Goal: Transaction & Acquisition: Purchase product/service

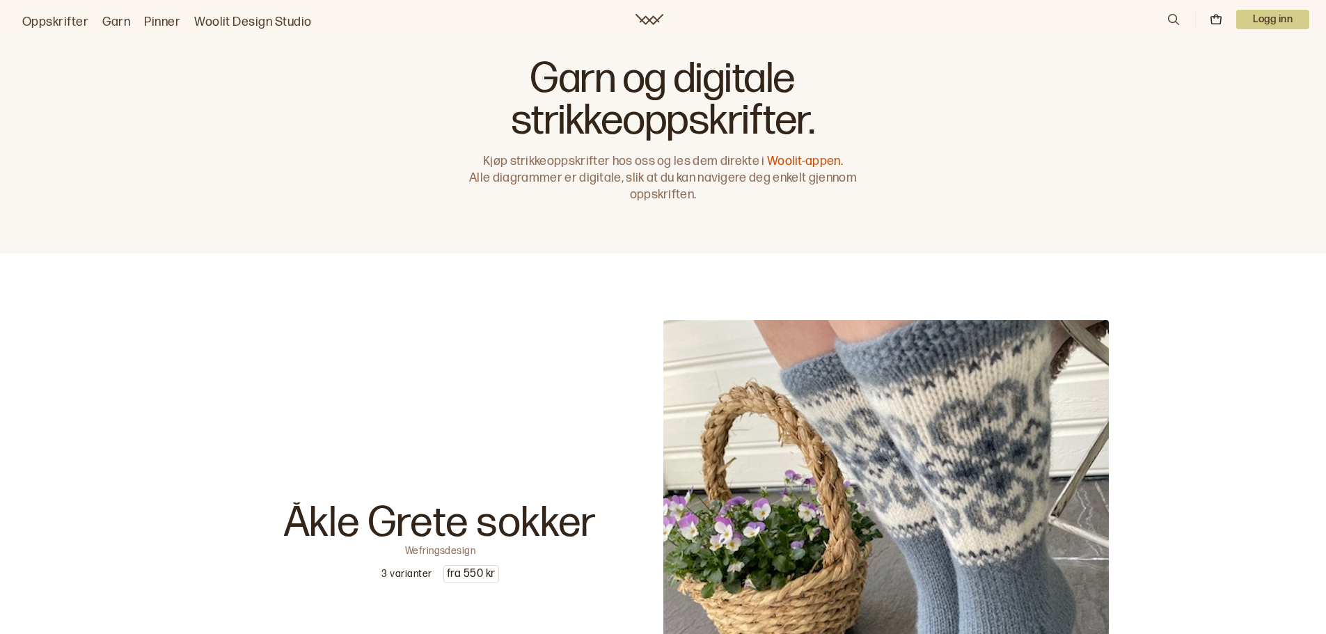
click at [1166, 17] on icon at bounding box center [1173, 19] width 15 height 15
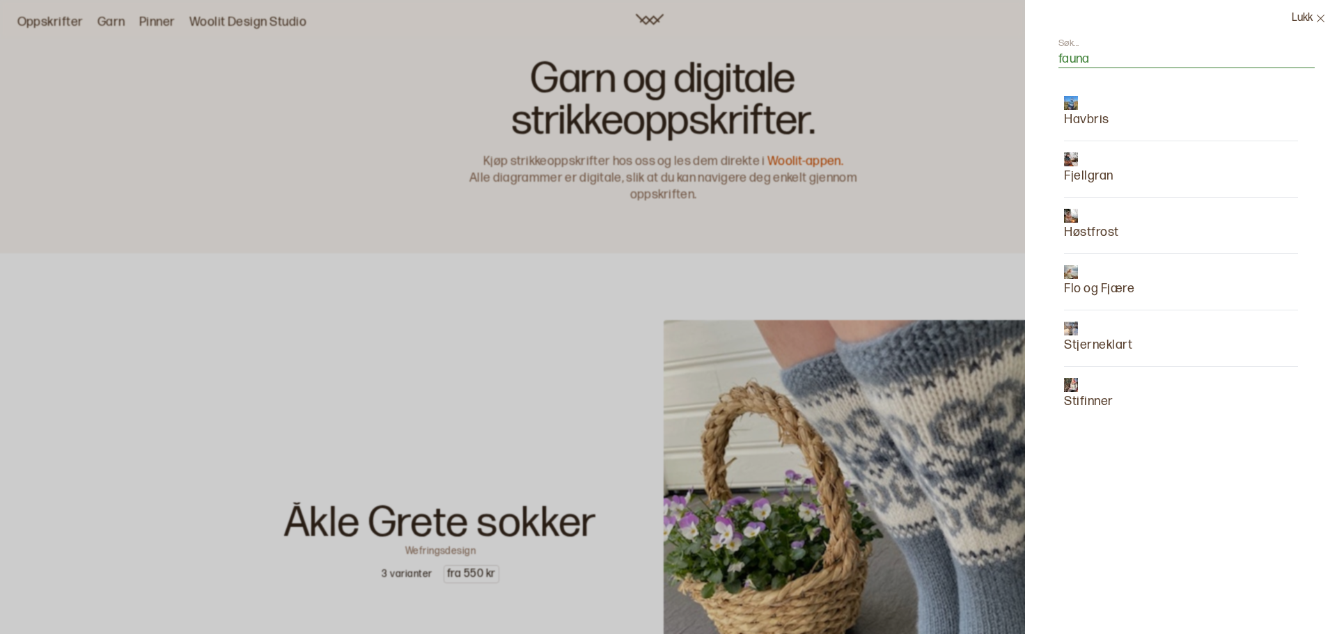
type input "fauna"
click at [1170, 63] on input "fauna" at bounding box center [1186, 59] width 256 height 17
click at [1074, 282] on p "Flo og Fjære" at bounding box center [1099, 288] width 70 height 19
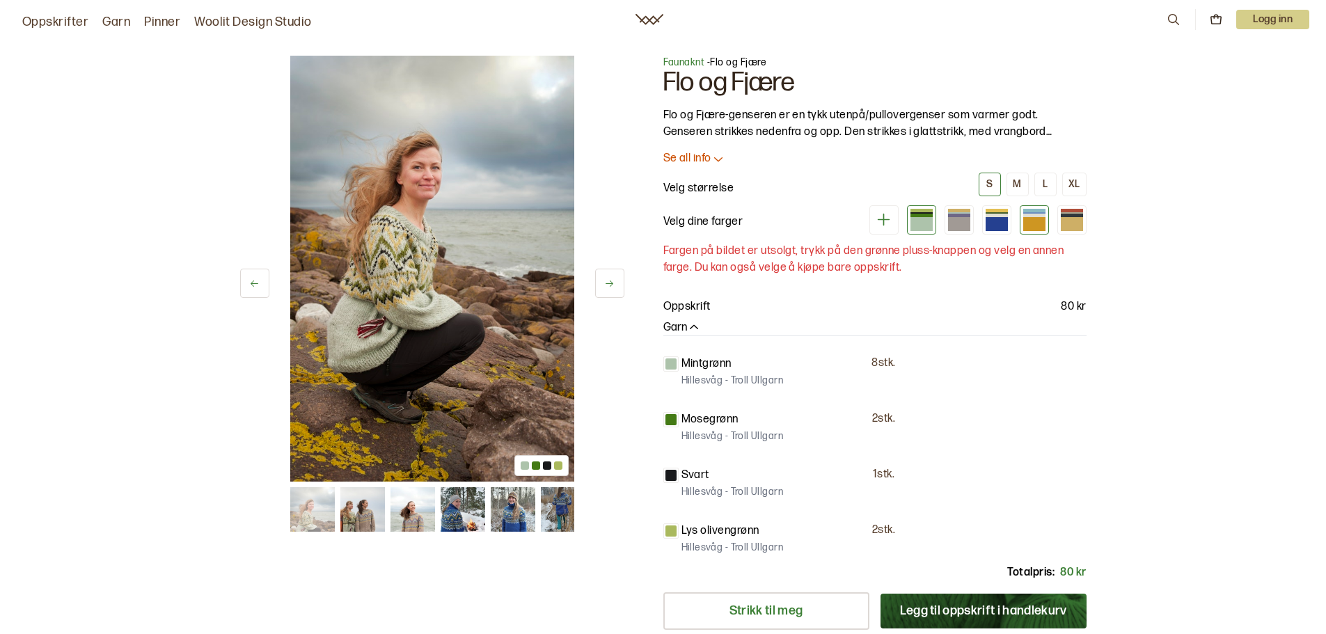
click at [1040, 221] on div at bounding box center [1034, 224] width 22 height 14
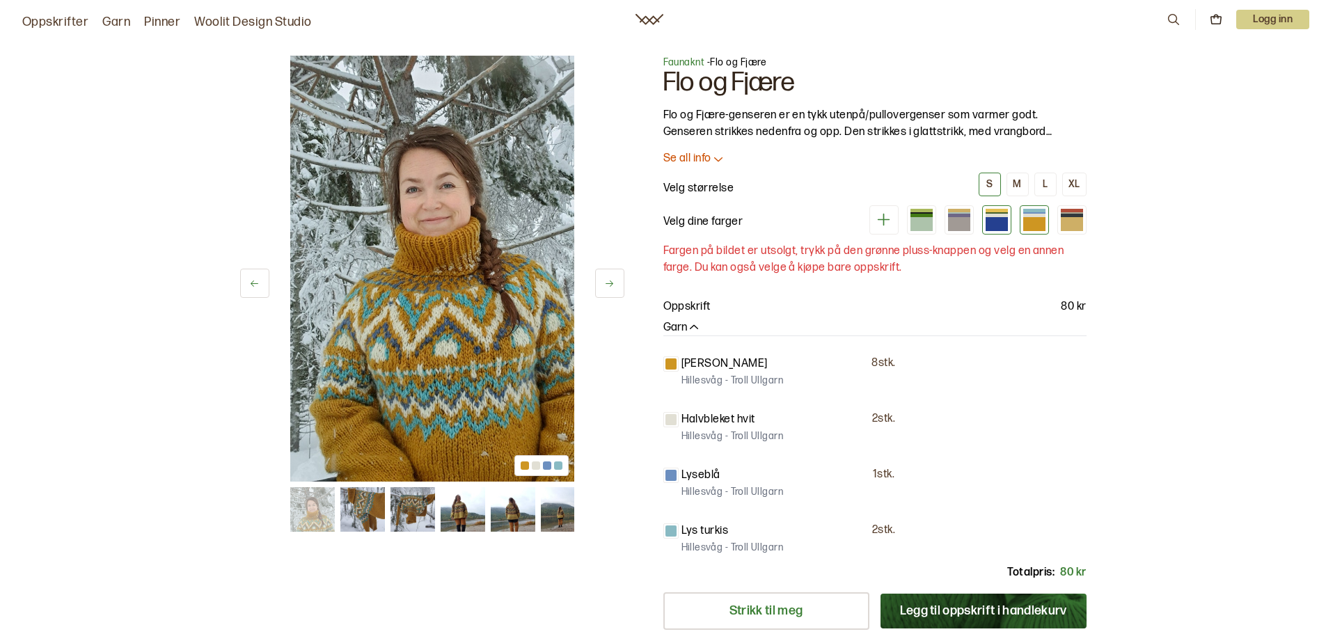
click at [1000, 223] on div at bounding box center [997, 224] width 22 height 14
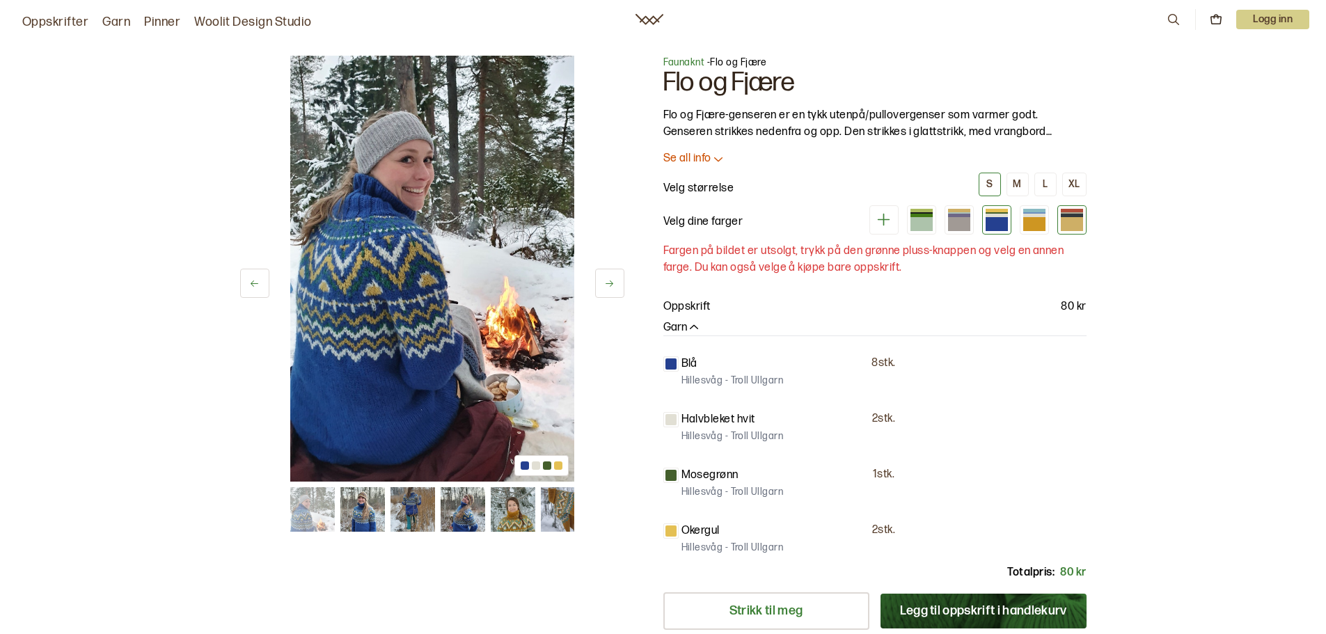
click at [1063, 227] on div at bounding box center [1072, 224] width 22 height 14
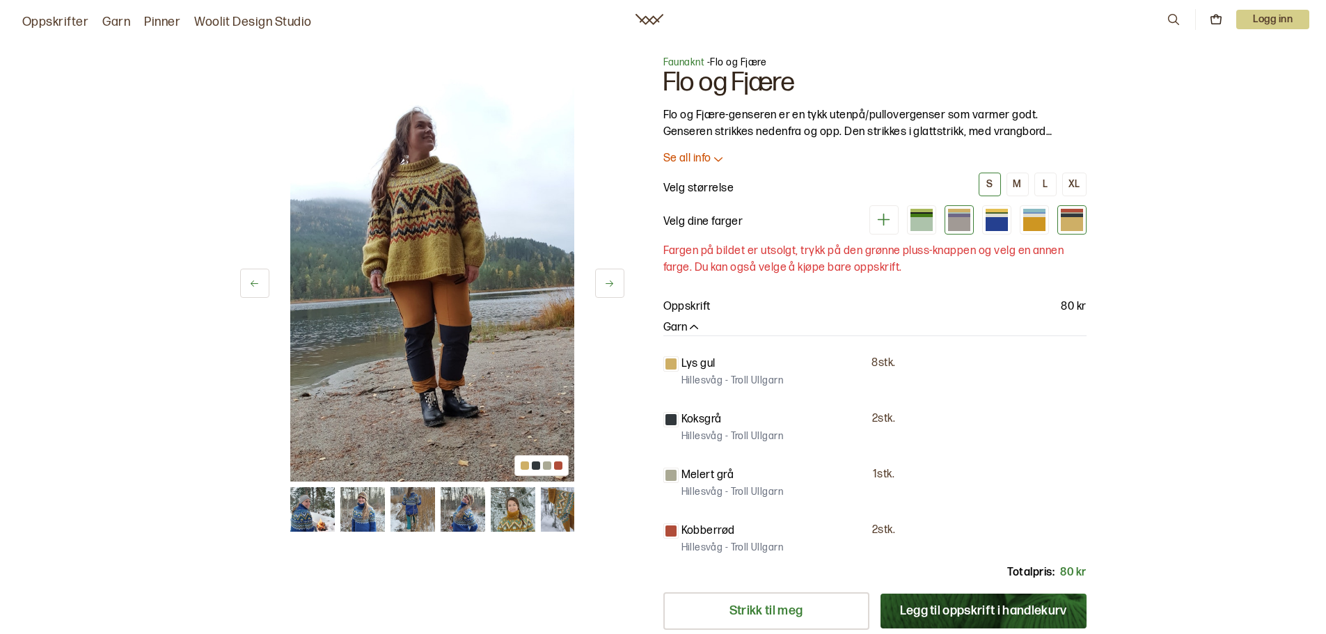
click at [964, 226] on div at bounding box center [959, 224] width 22 height 14
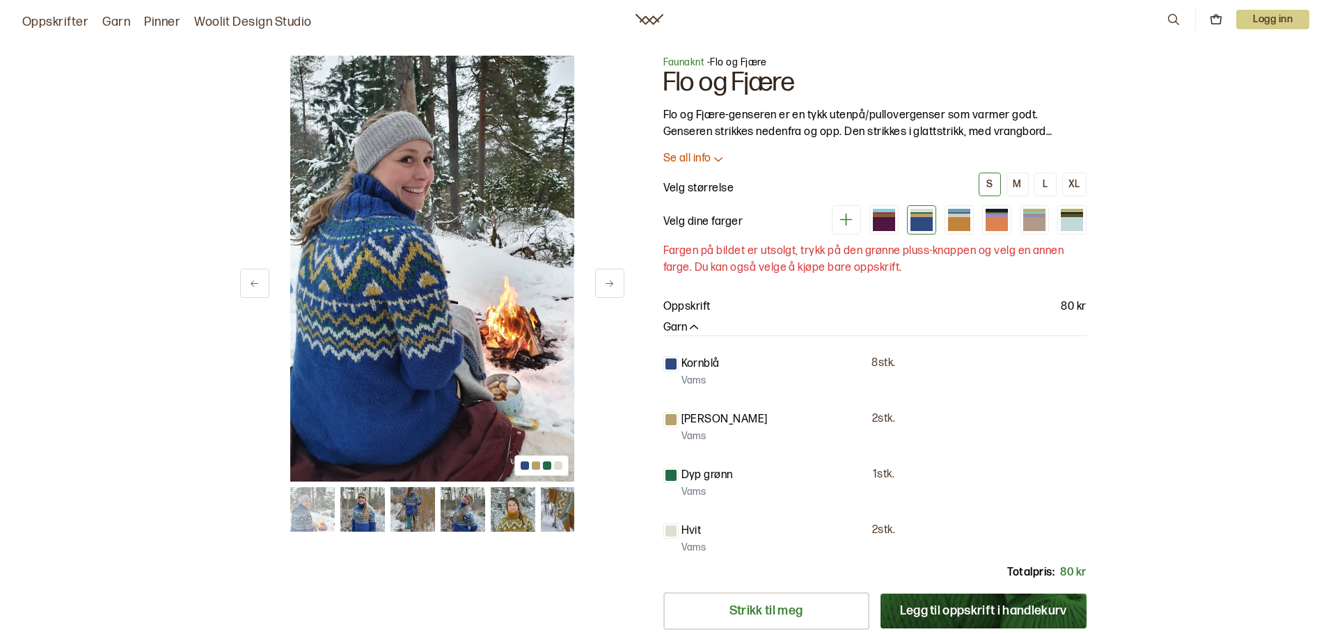
click at [617, 273] on button at bounding box center [609, 283] width 29 height 29
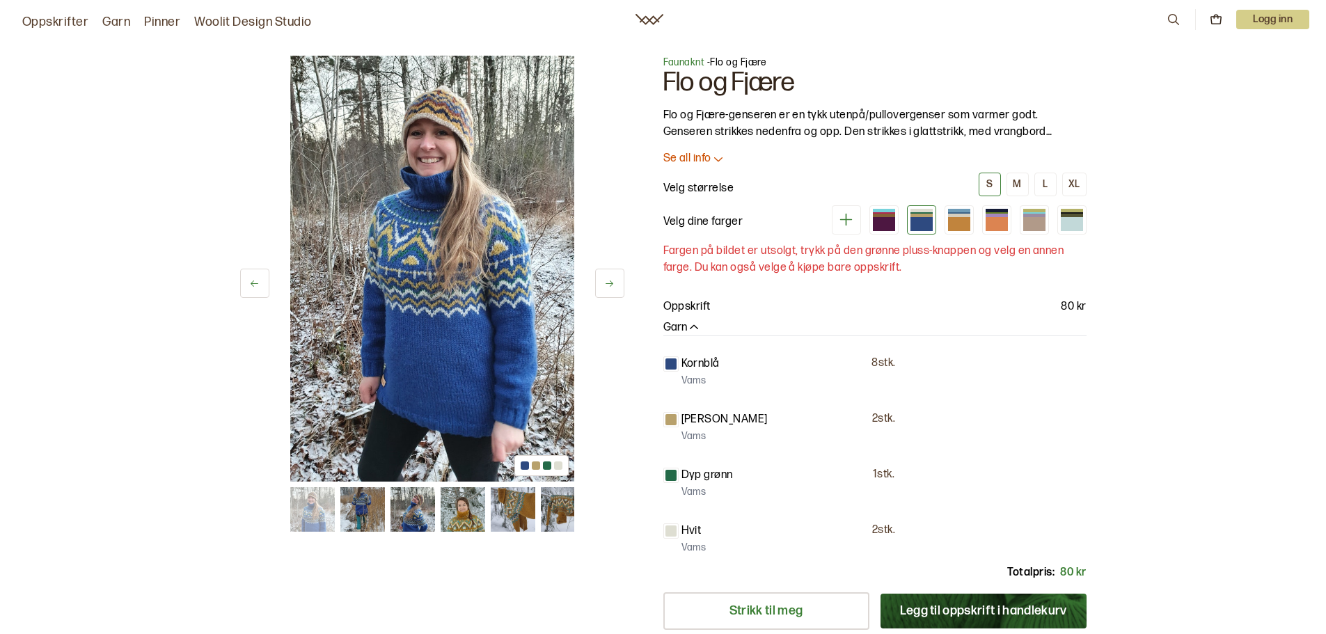
click at [617, 274] on button at bounding box center [609, 283] width 29 height 29
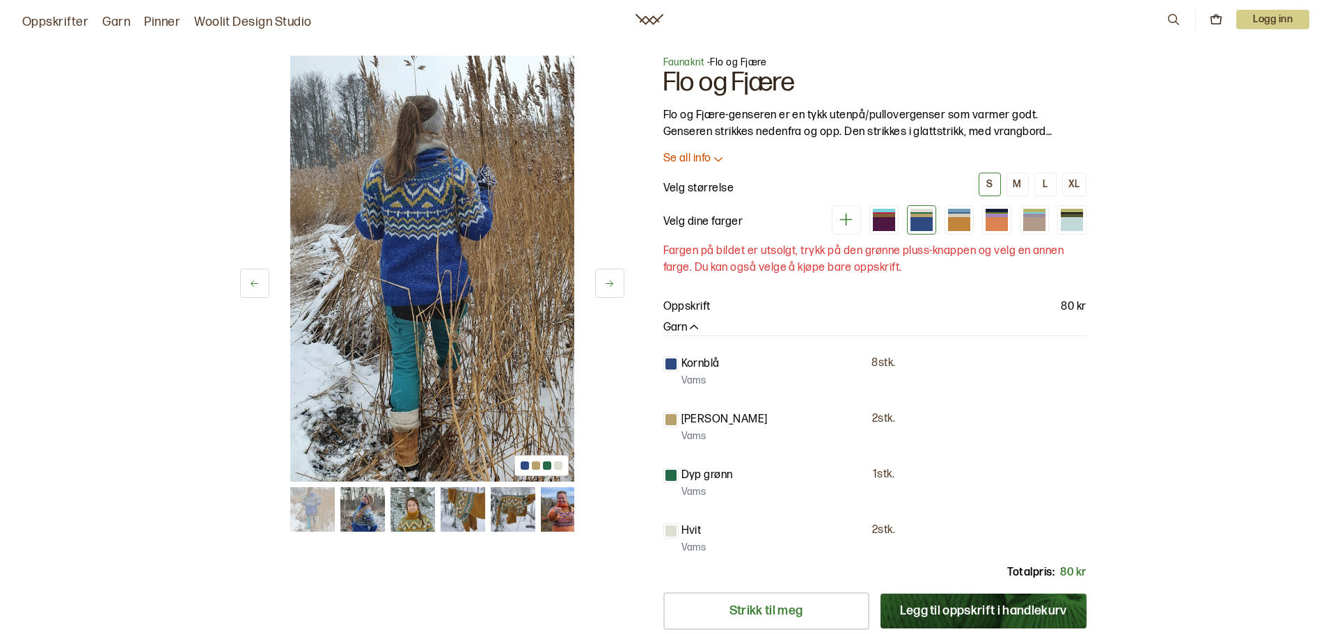
click at [617, 274] on button at bounding box center [609, 283] width 29 height 29
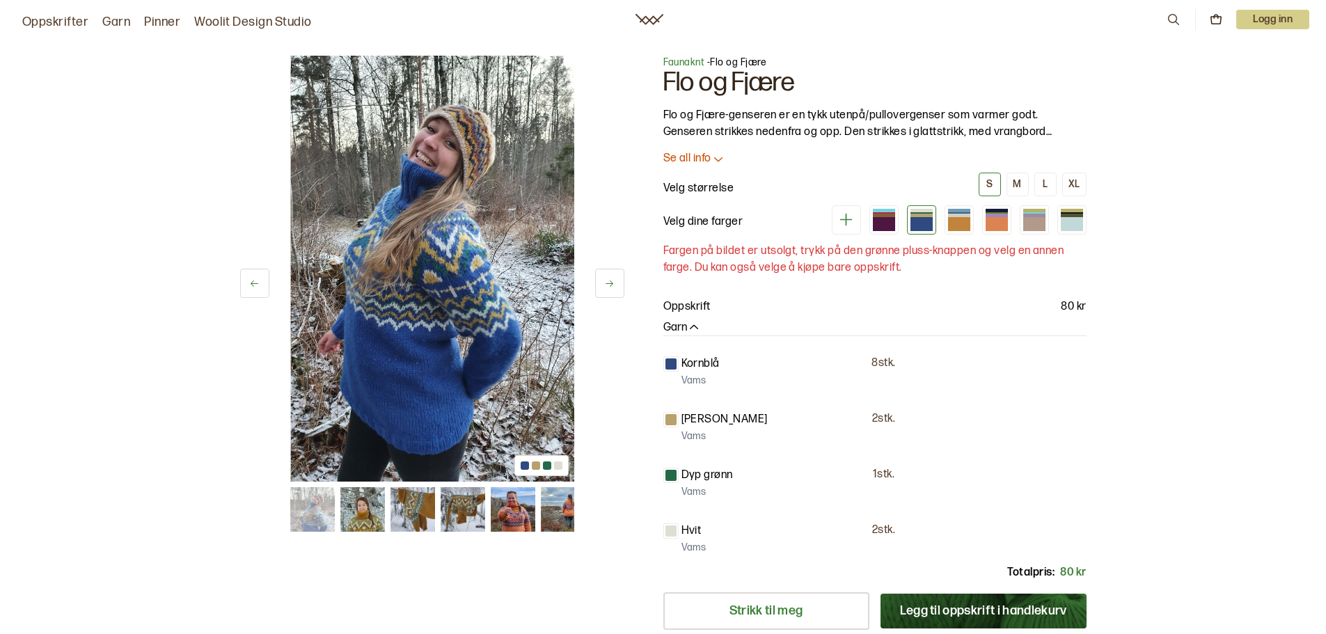
click at [617, 274] on button at bounding box center [609, 283] width 29 height 29
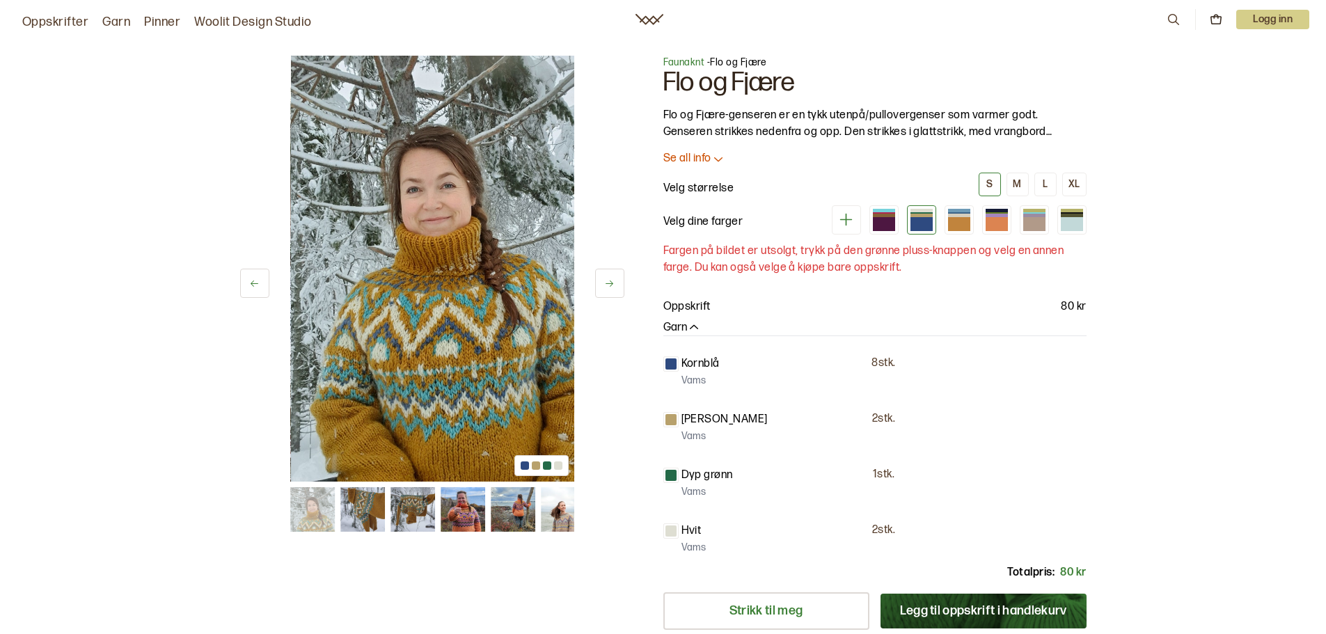
click at [617, 274] on button at bounding box center [609, 283] width 29 height 29
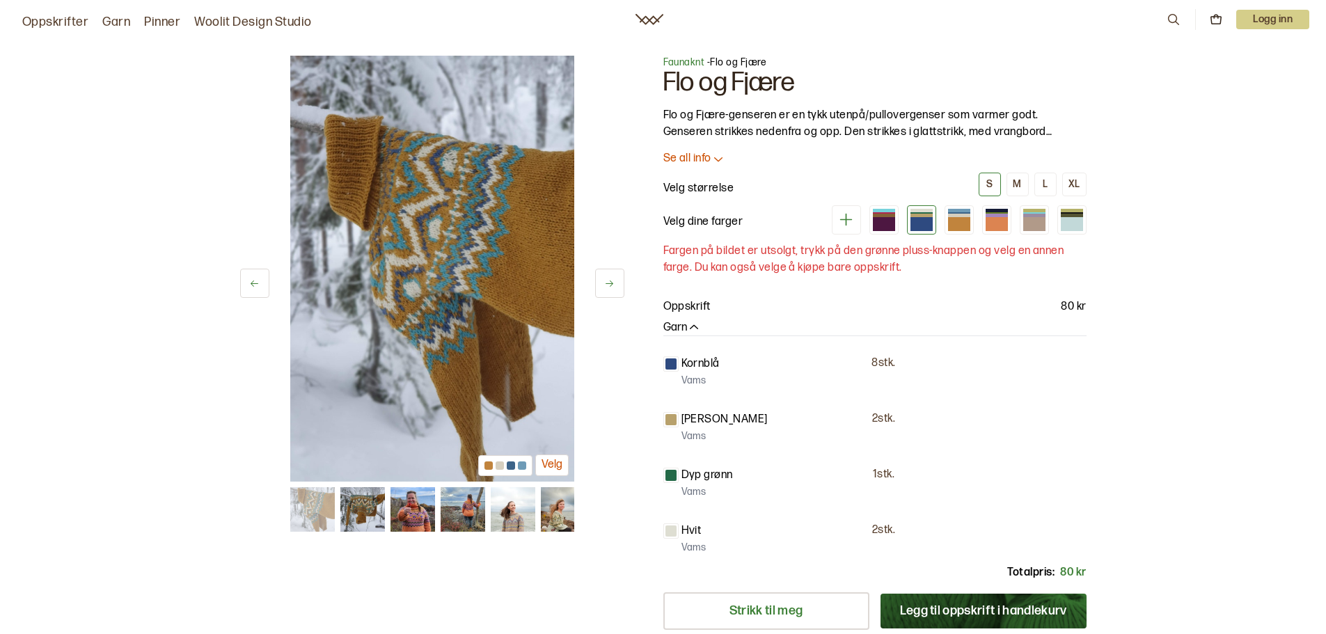
click at [617, 274] on button at bounding box center [609, 283] width 29 height 29
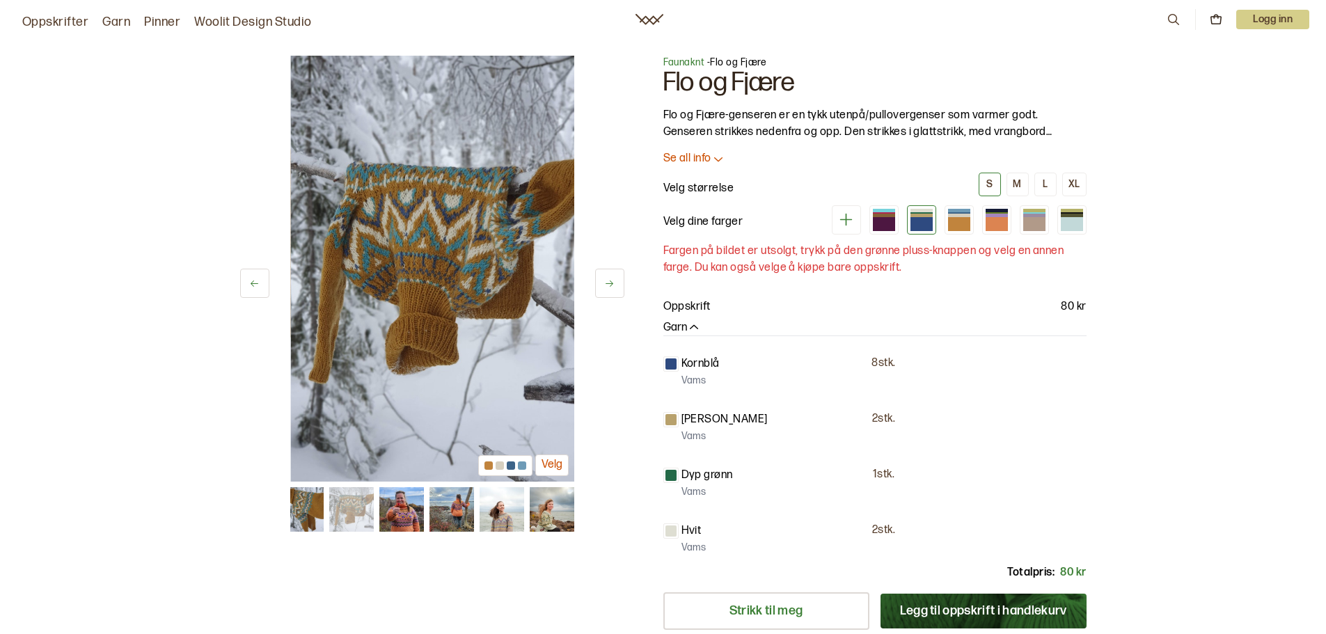
click at [617, 274] on button at bounding box center [609, 283] width 29 height 29
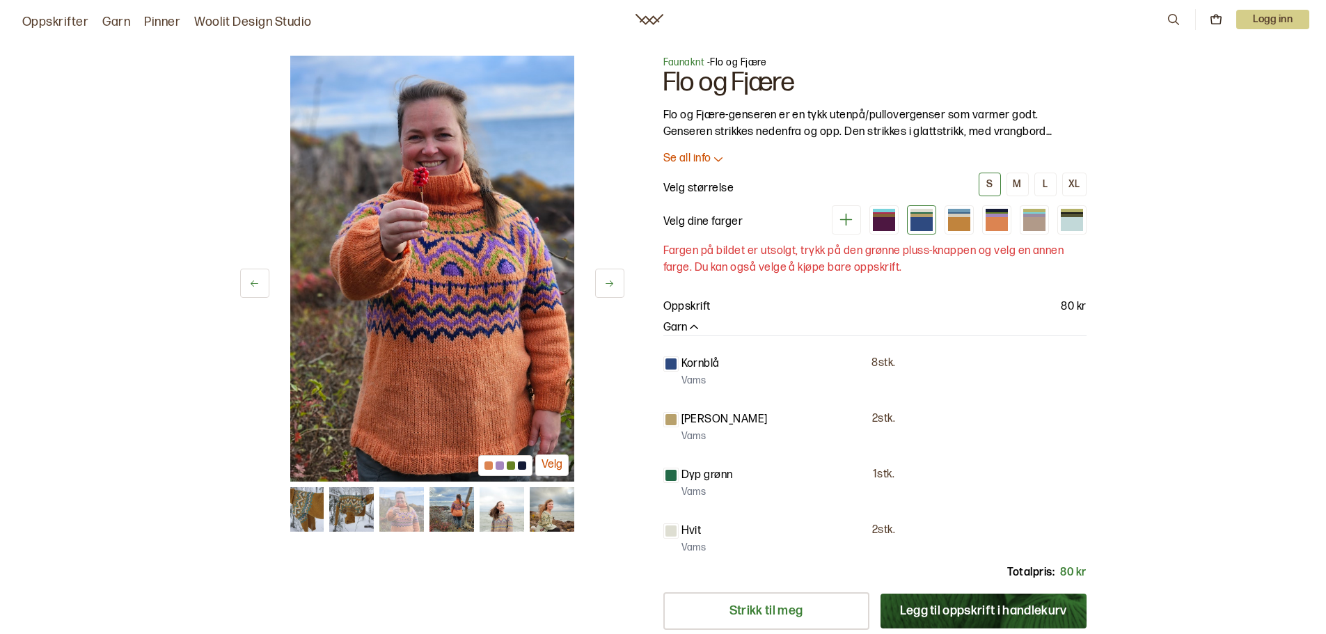
click at [617, 274] on button at bounding box center [609, 283] width 29 height 29
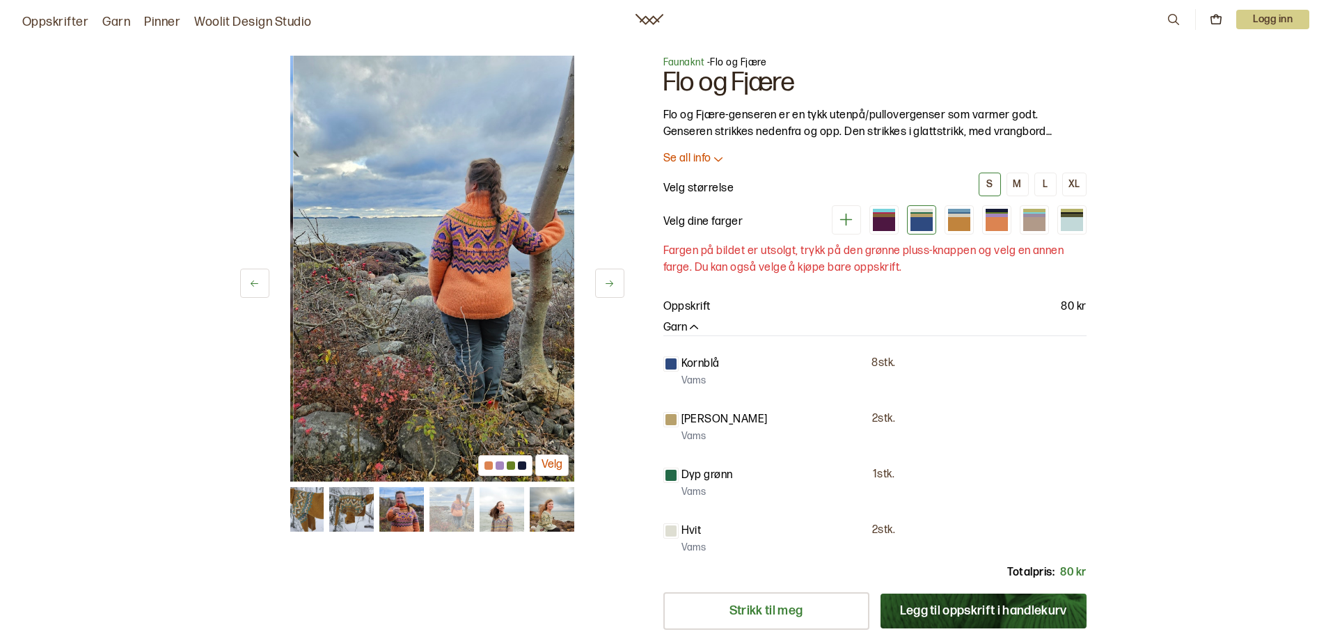
click at [617, 274] on button at bounding box center [609, 283] width 29 height 29
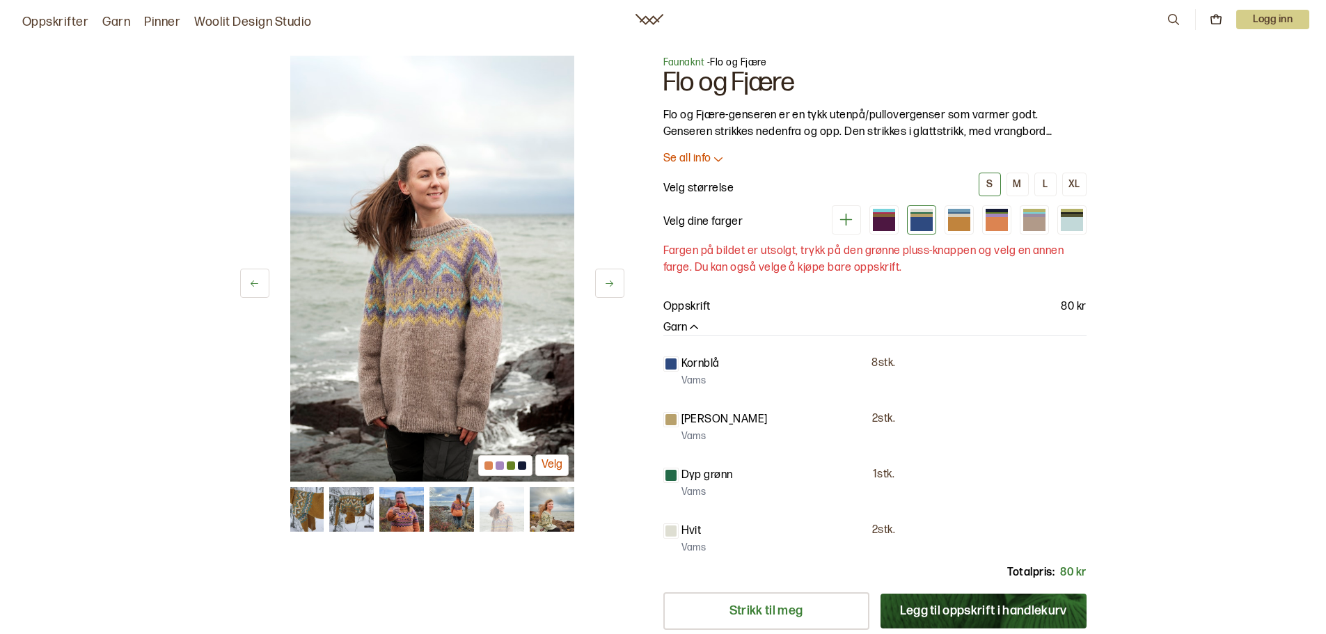
click at [617, 274] on button at bounding box center [609, 283] width 29 height 29
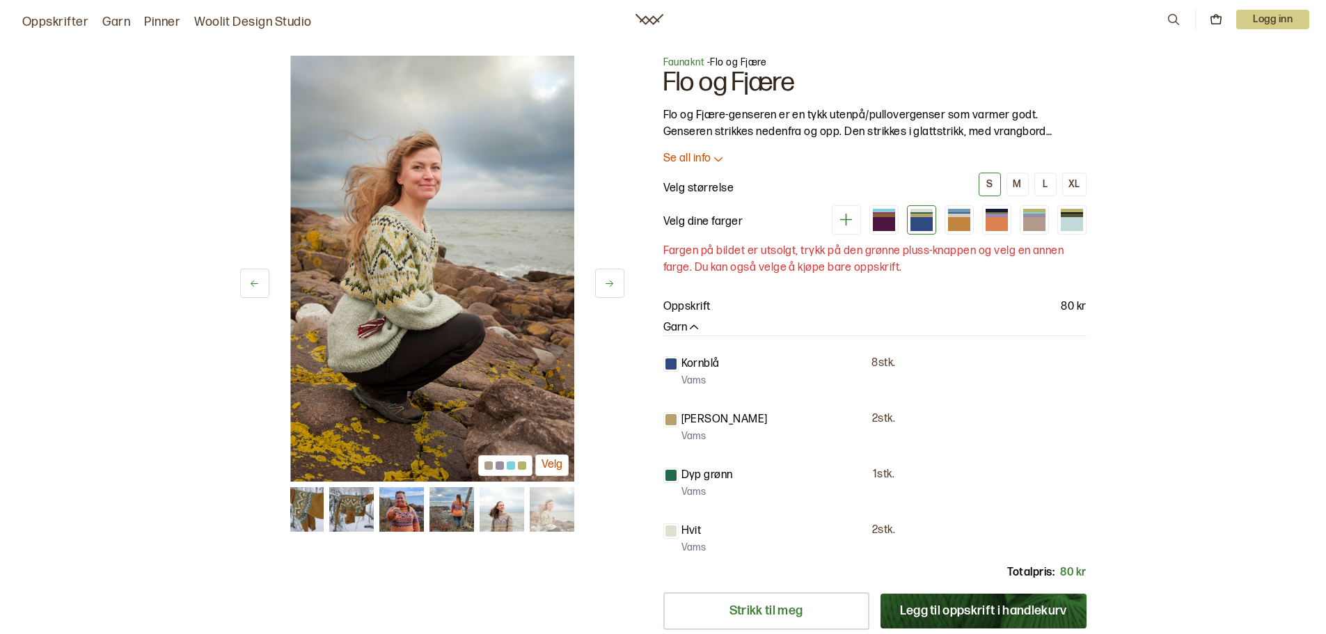
click at [617, 274] on button at bounding box center [609, 283] width 29 height 29
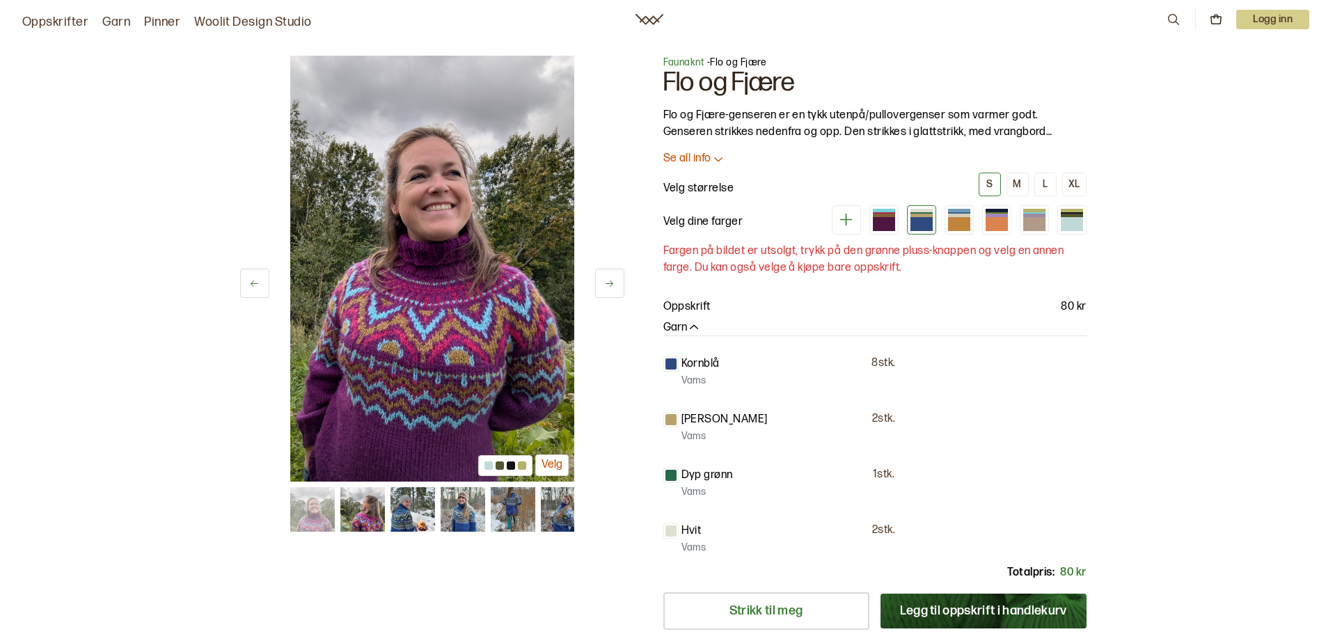
click at [617, 274] on button at bounding box center [609, 283] width 29 height 29
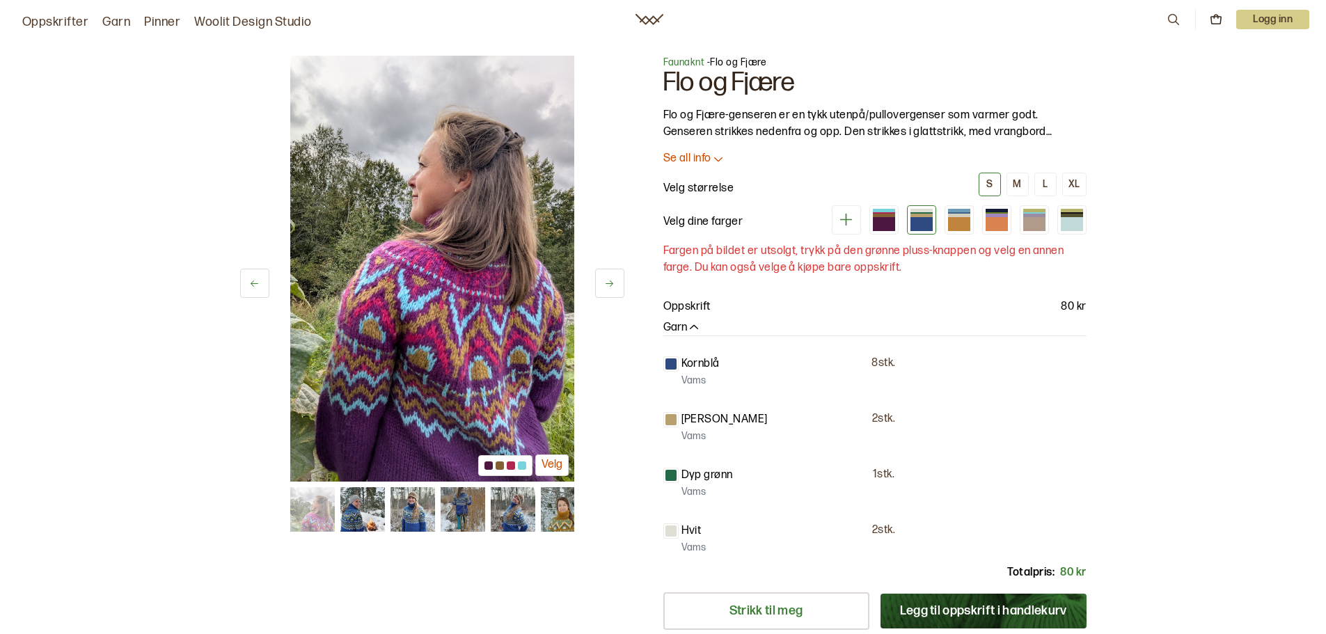
click at [617, 274] on button at bounding box center [609, 283] width 29 height 29
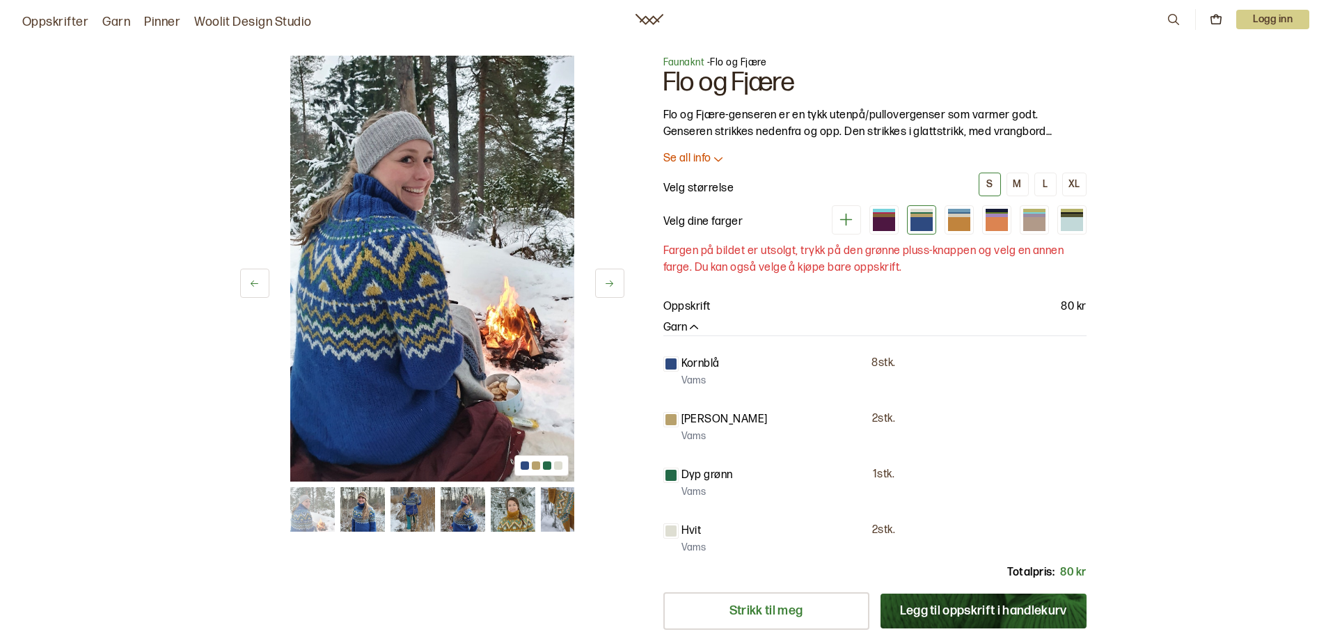
click at [617, 274] on button at bounding box center [609, 283] width 29 height 29
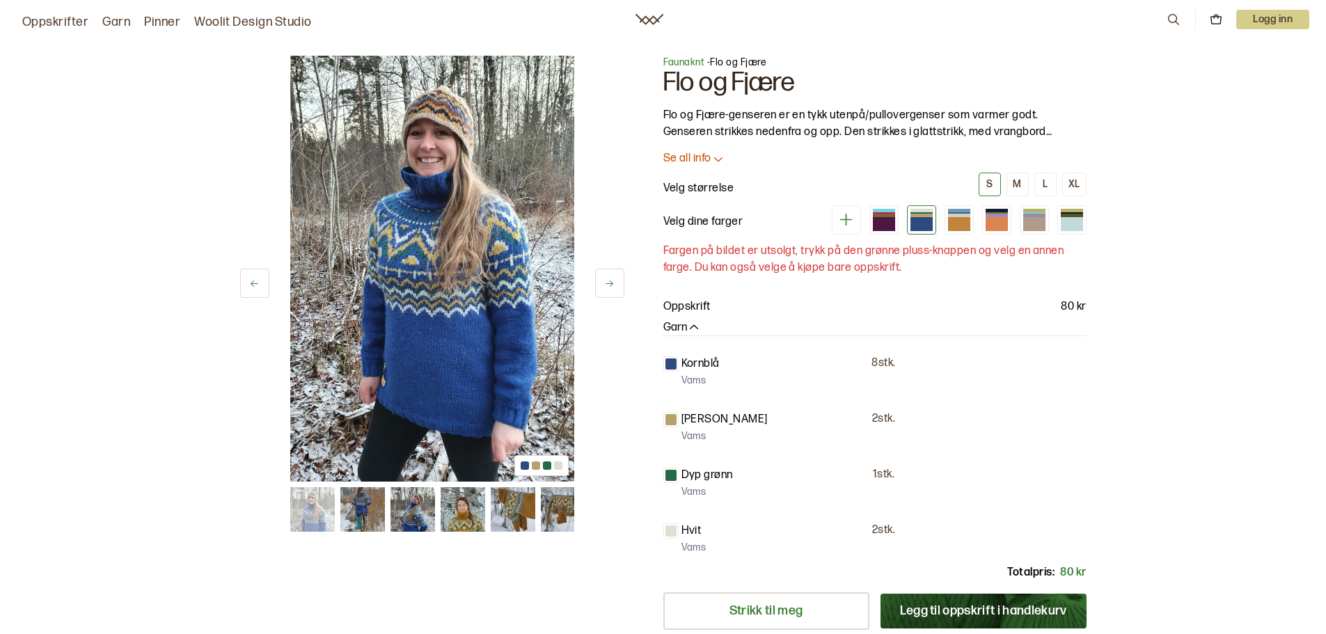
click at [617, 274] on button at bounding box center [609, 283] width 29 height 29
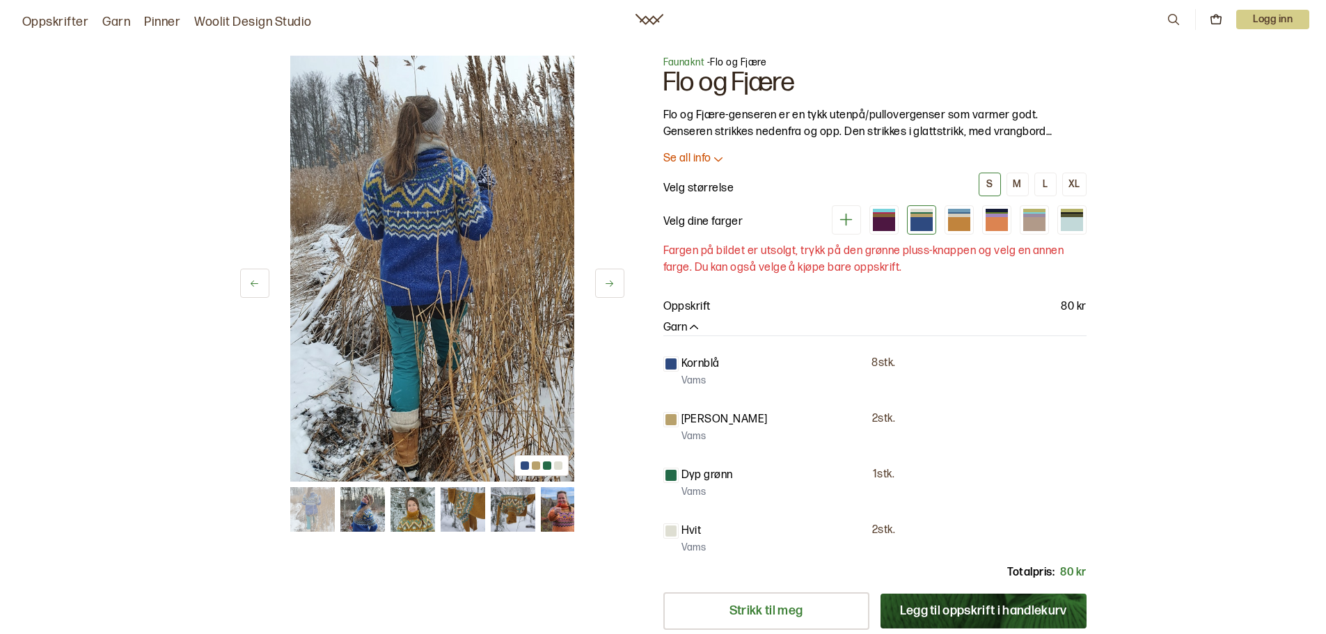
click at [617, 274] on button at bounding box center [609, 283] width 29 height 29
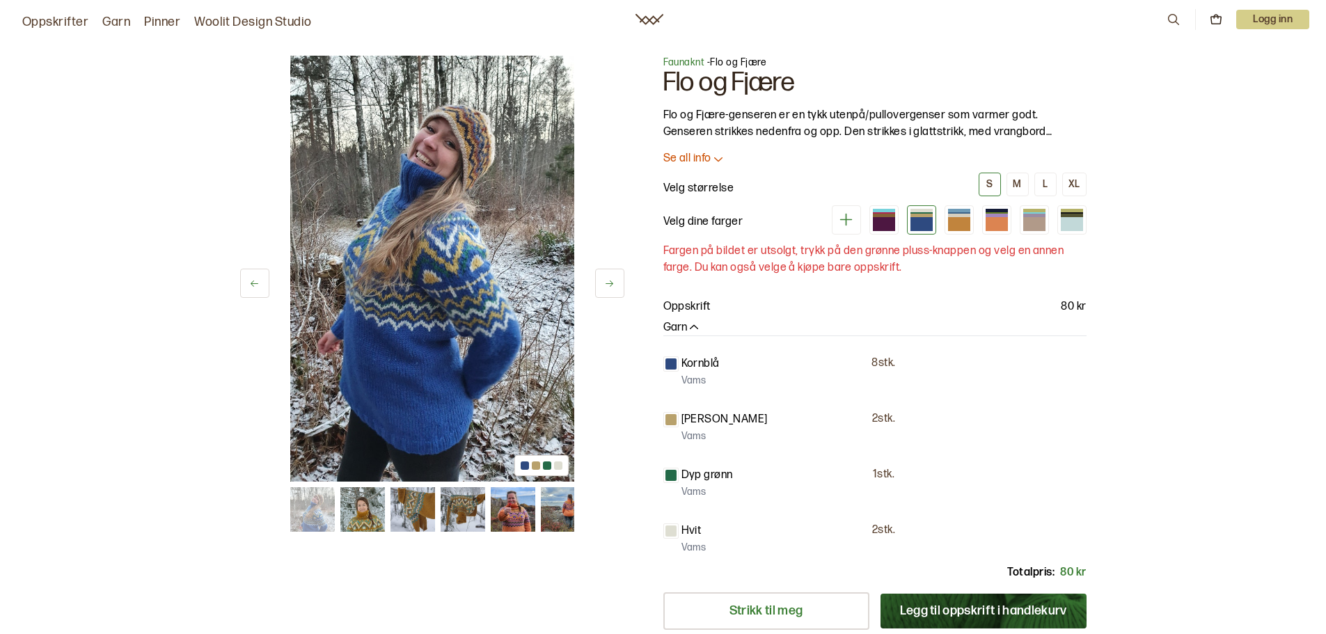
click at [617, 274] on button at bounding box center [609, 283] width 29 height 29
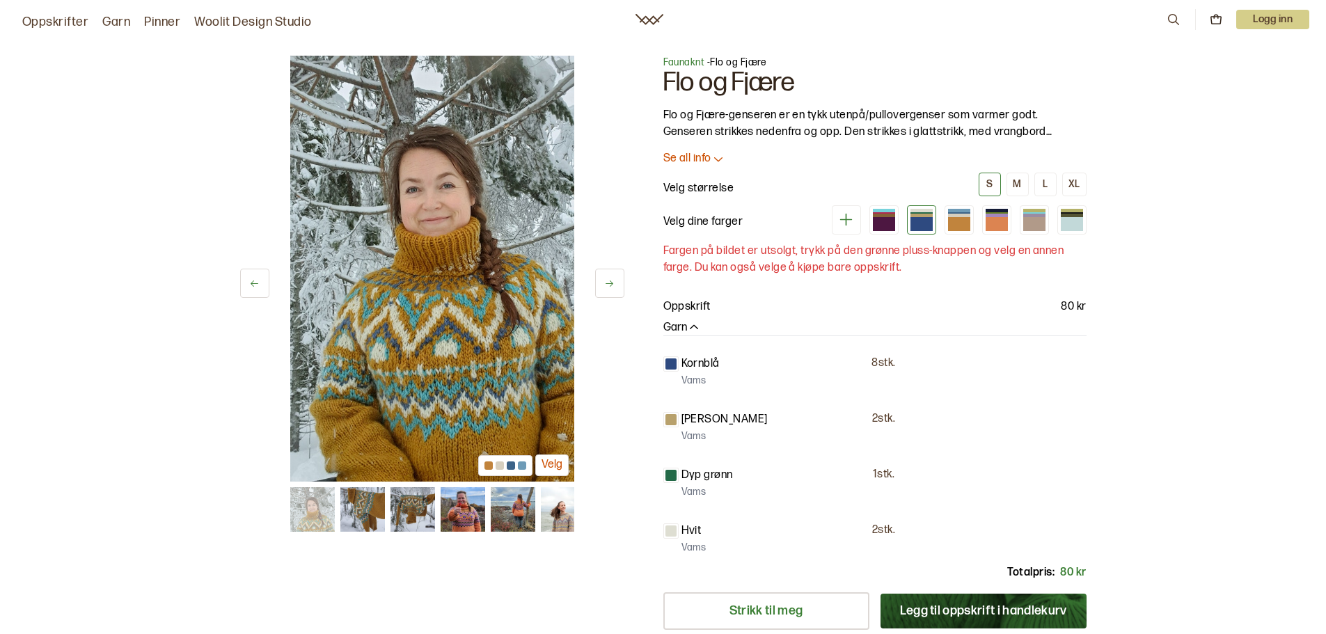
click at [617, 274] on button at bounding box center [609, 283] width 29 height 29
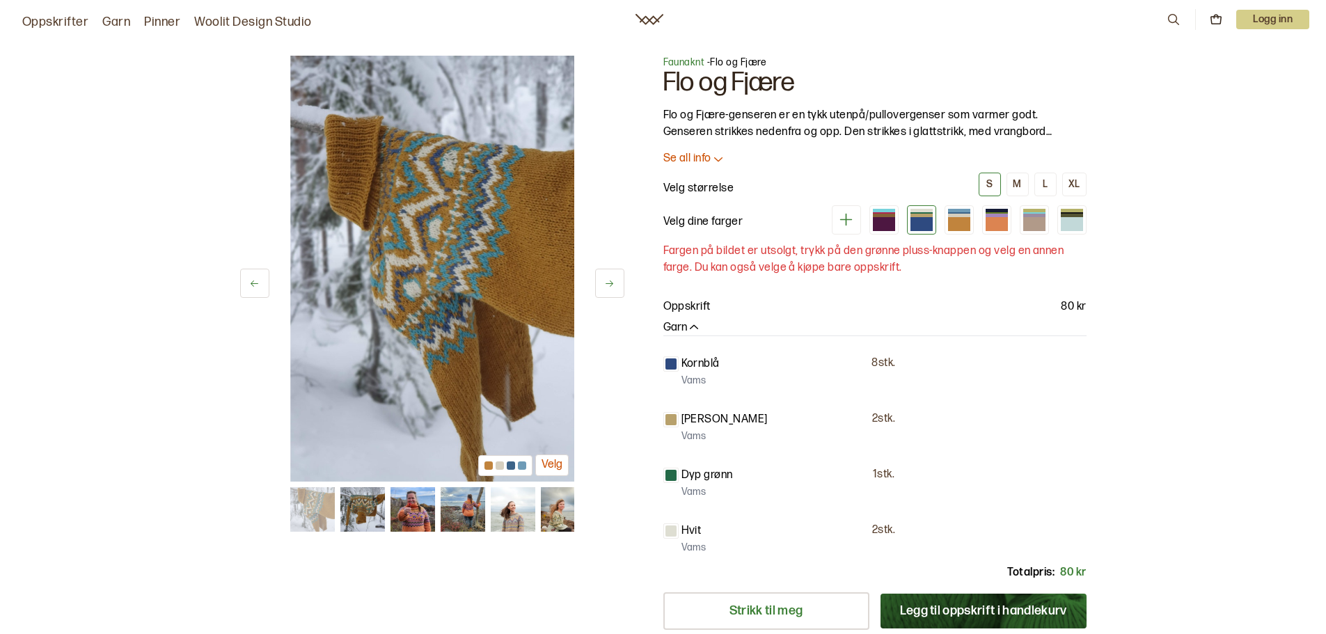
click at [617, 274] on button at bounding box center [609, 283] width 29 height 29
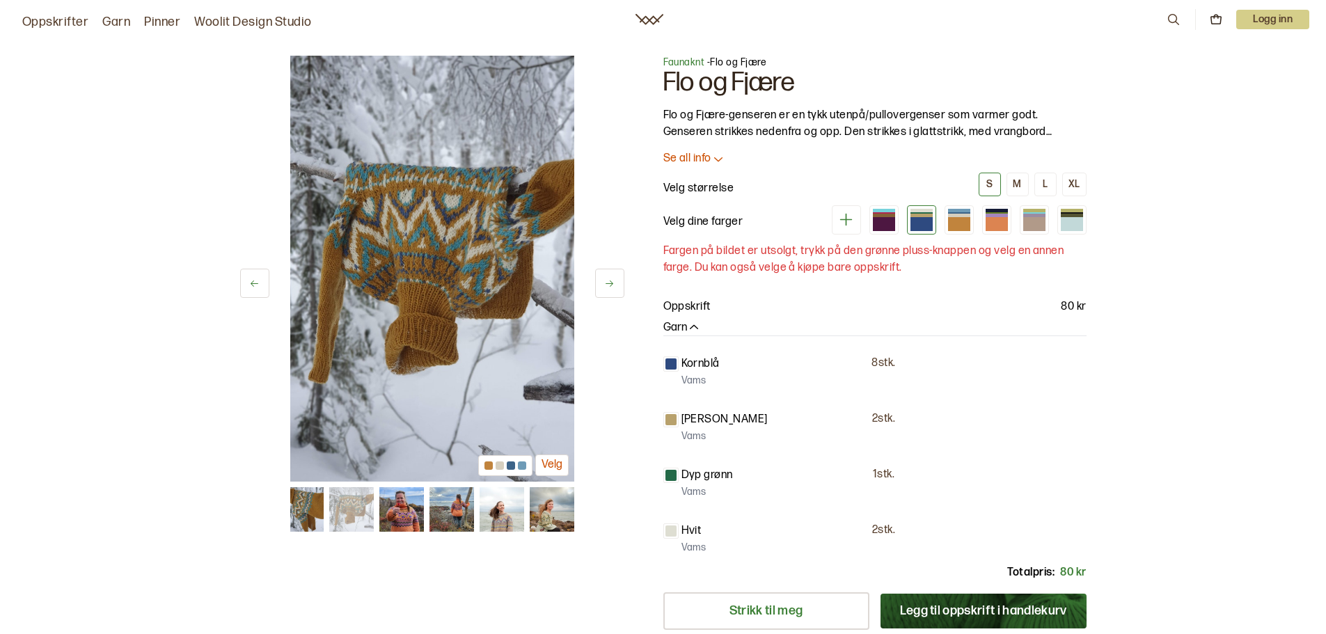
click at [617, 274] on button at bounding box center [609, 283] width 29 height 29
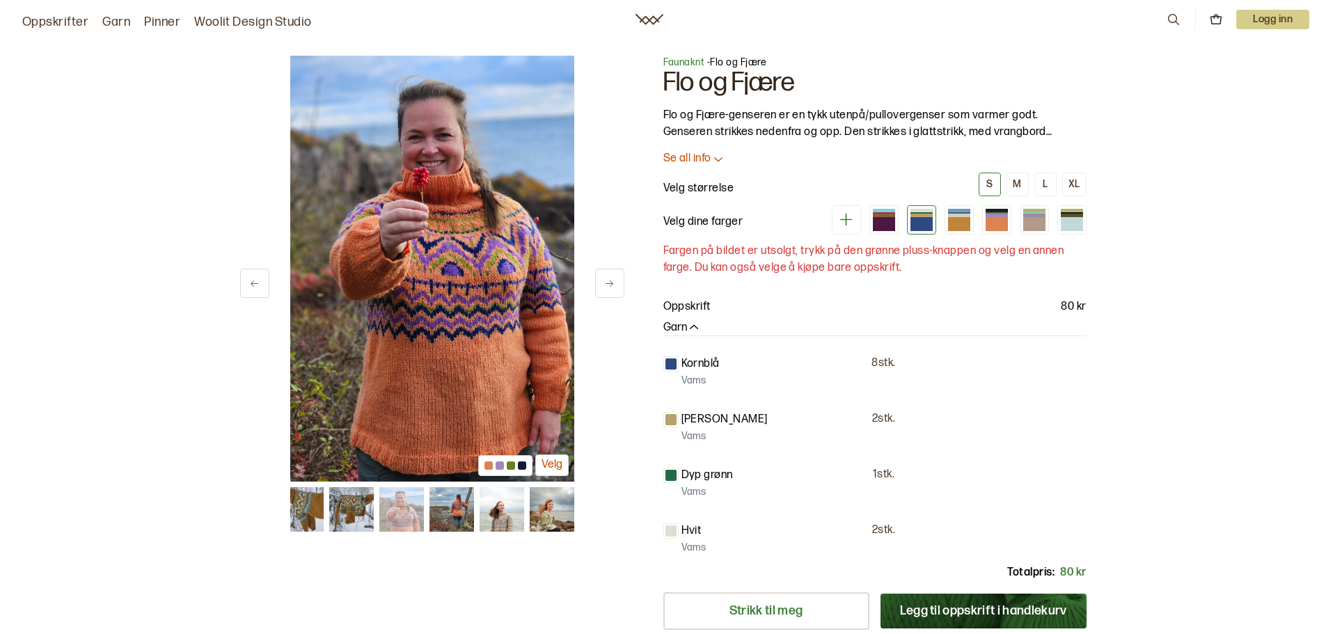
click at [617, 274] on button at bounding box center [609, 283] width 29 height 29
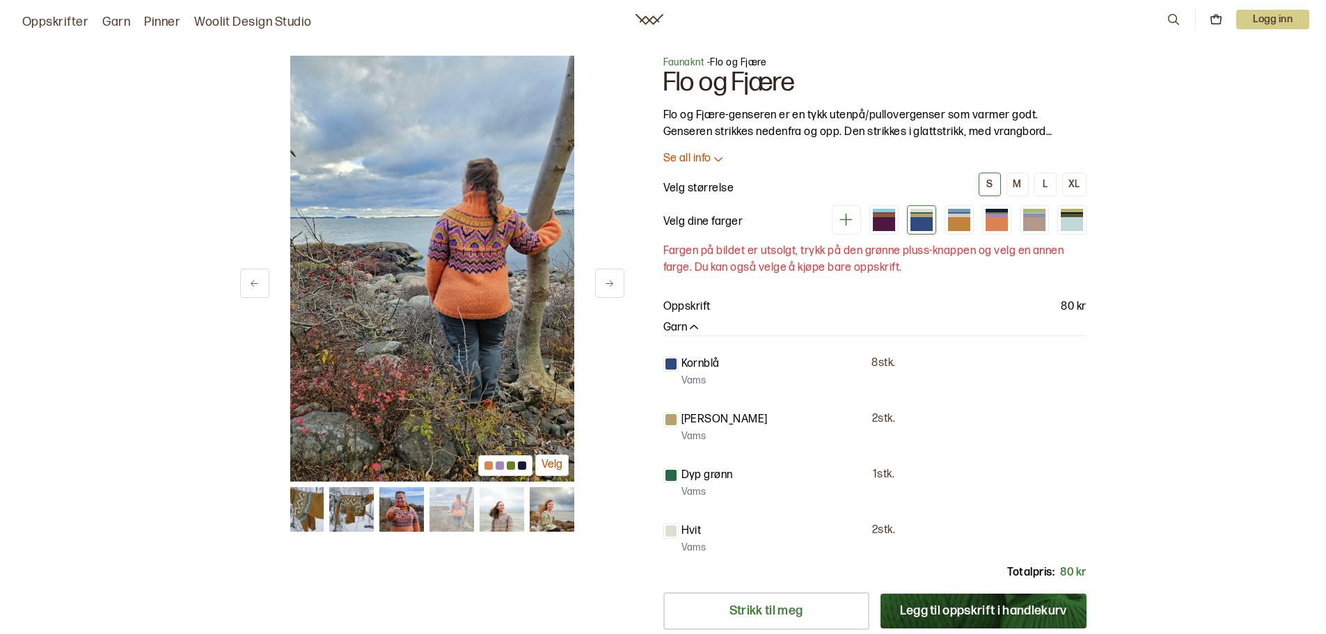
click at [617, 274] on button at bounding box center [609, 283] width 29 height 29
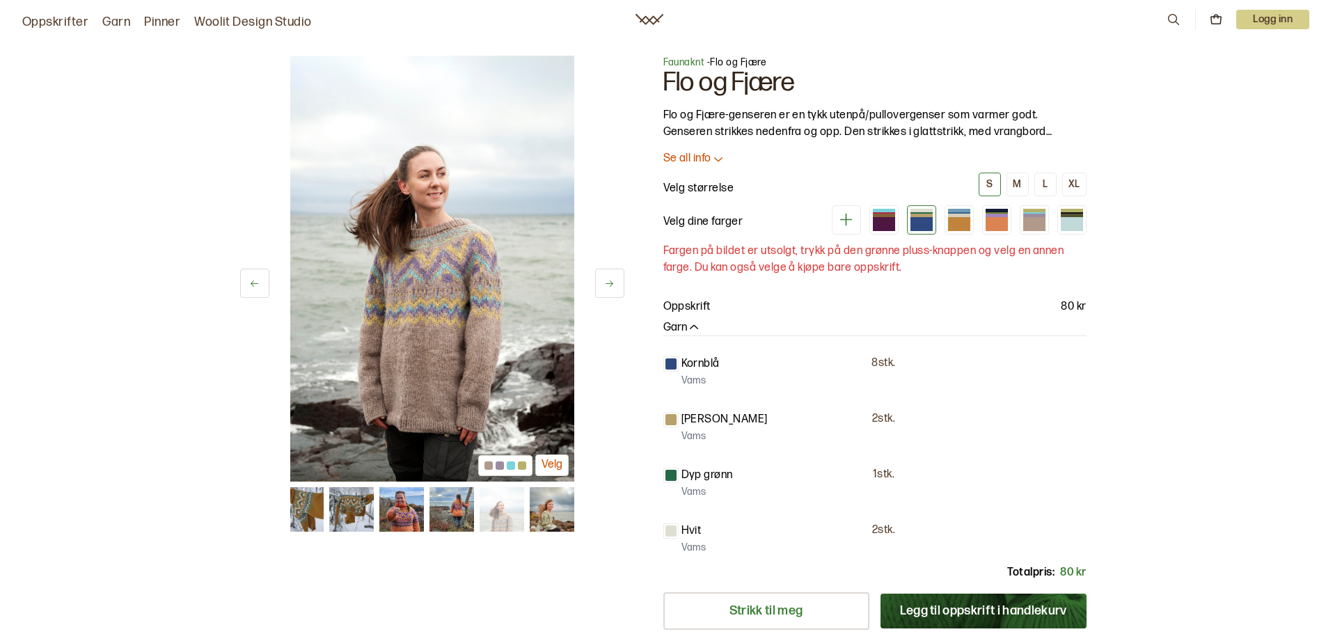
click at [617, 274] on button at bounding box center [609, 283] width 29 height 29
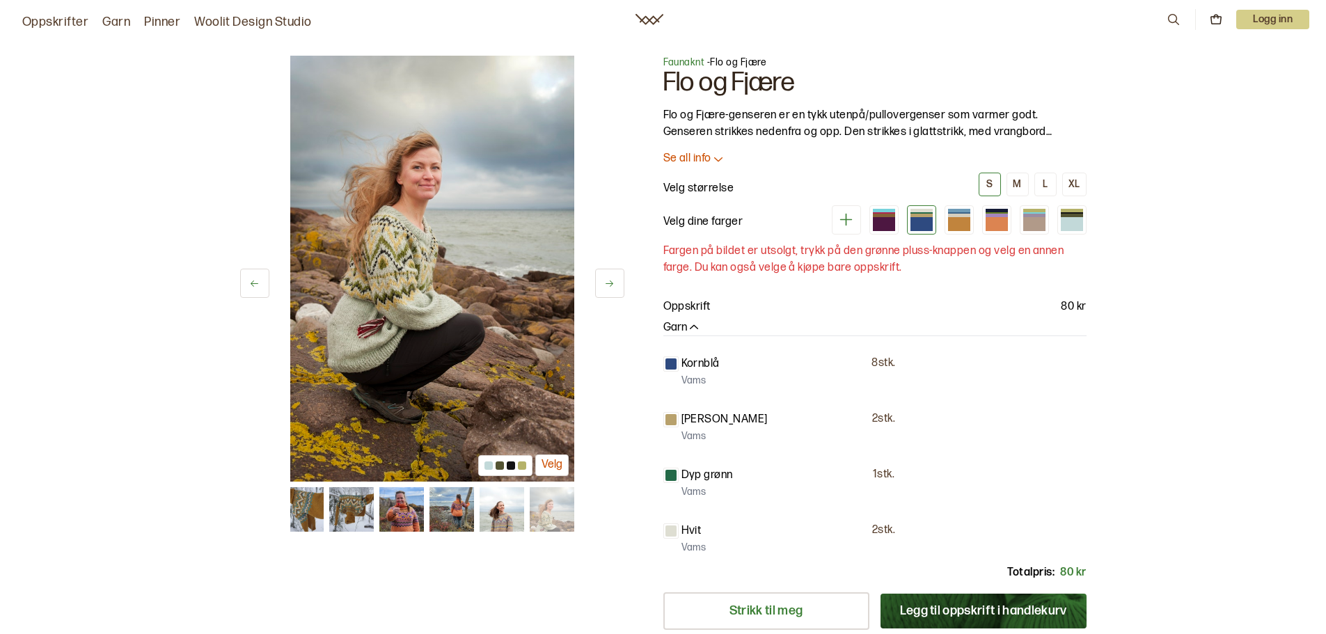
click at [617, 274] on button at bounding box center [609, 283] width 29 height 29
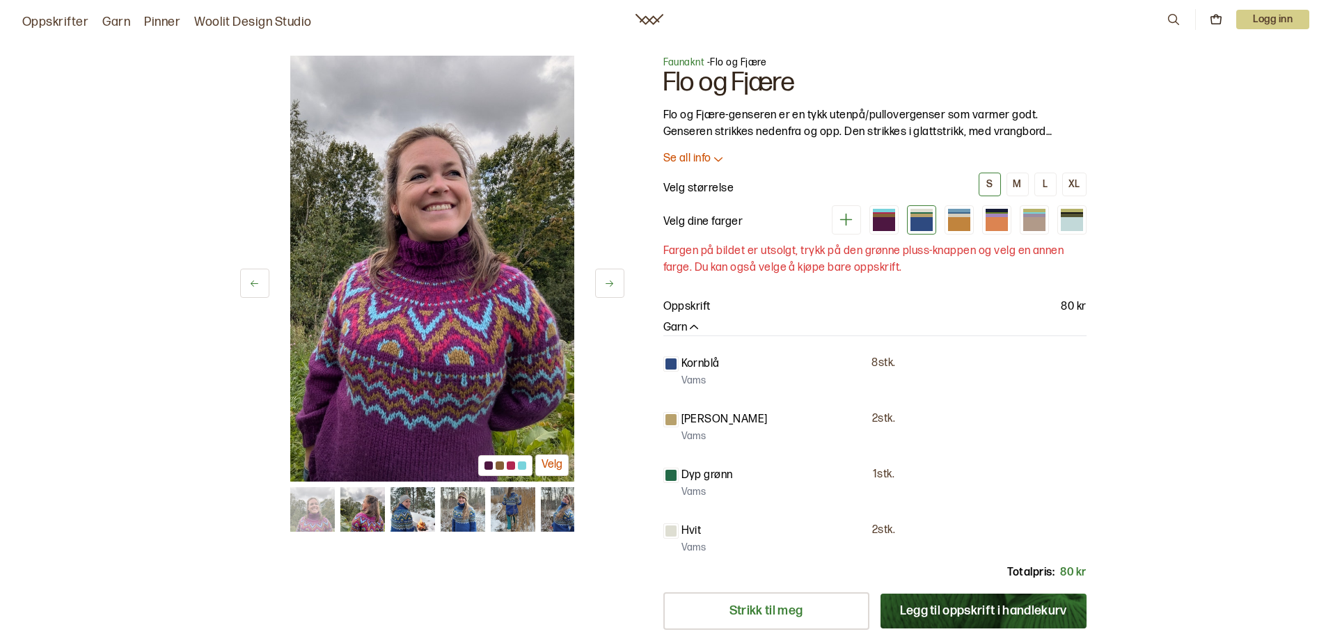
click at [617, 274] on button at bounding box center [609, 283] width 29 height 29
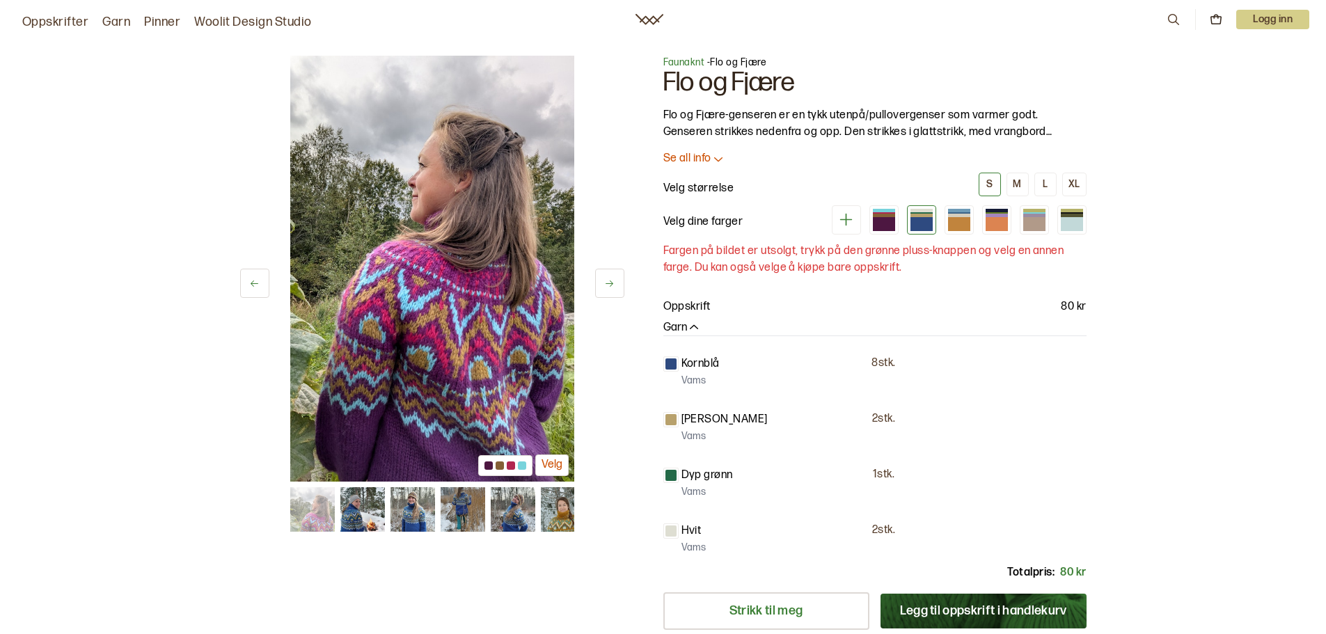
click at [617, 274] on button at bounding box center [609, 283] width 29 height 29
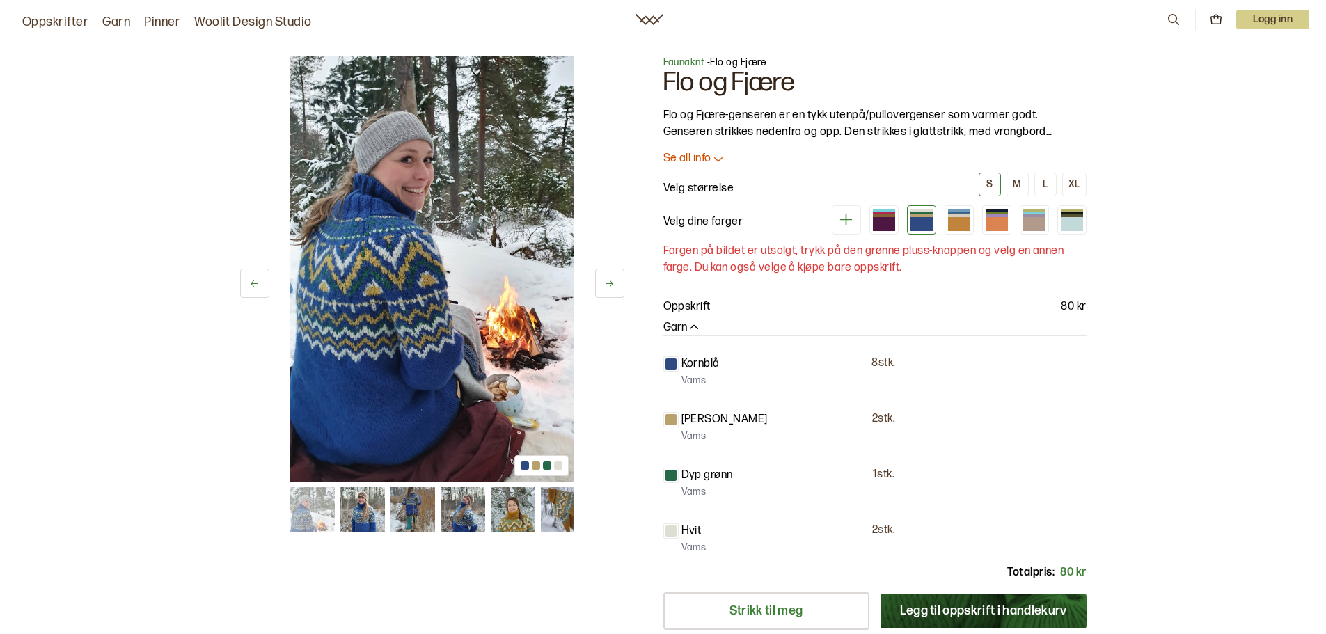
click at [737, 257] on p "Fargen på bildet er utsolgt, trykk på den grønne pluss-knappen og velg en annen…" at bounding box center [875, 259] width 423 height 33
click at [960, 221] on div at bounding box center [959, 224] width 22 height 14
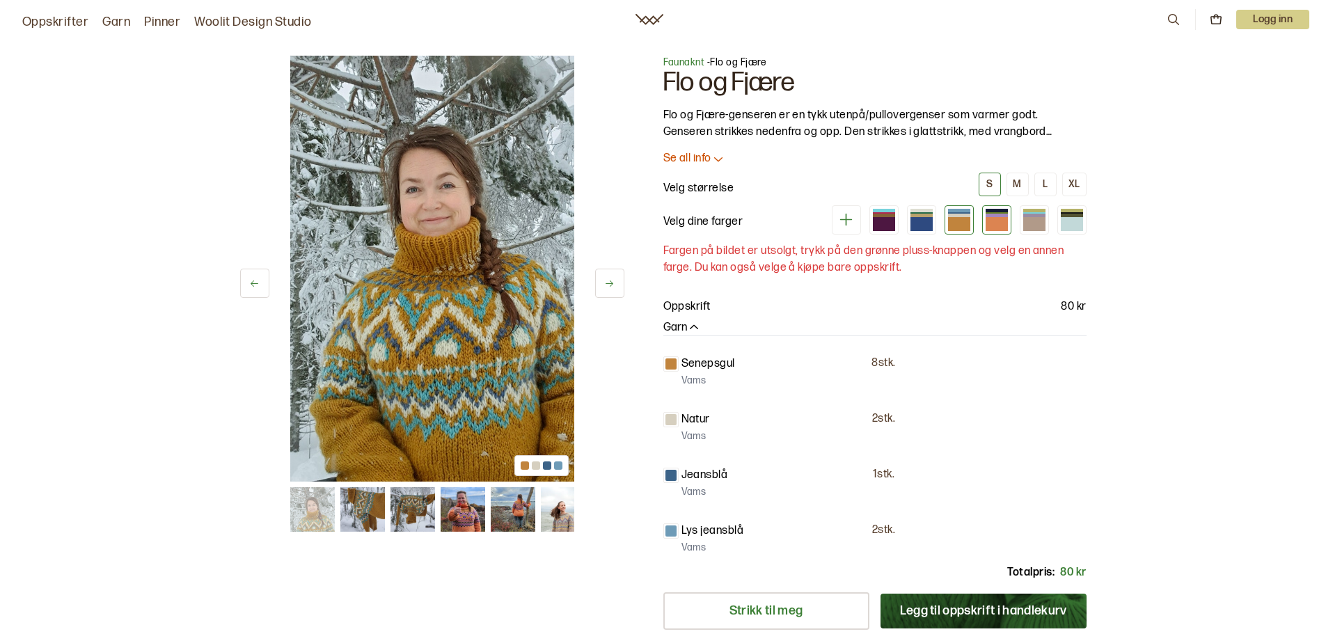
click at [990, 222] on div at bounding box center [997, 224] width 22 height 14
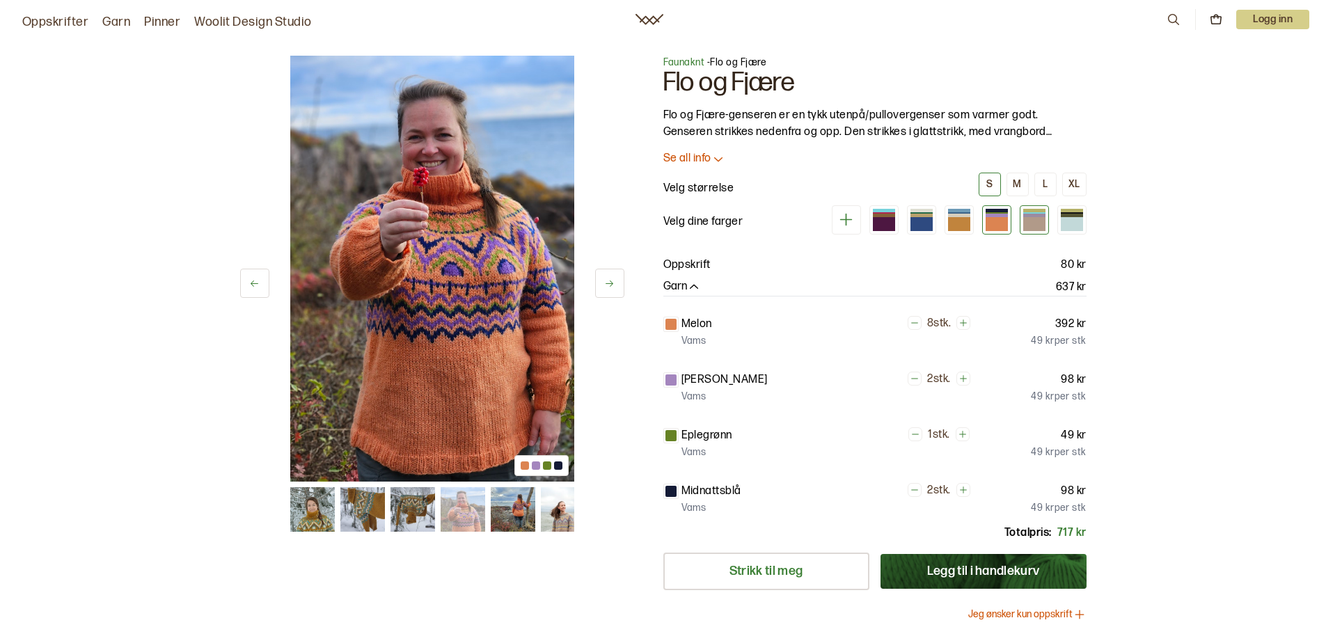
click at [1034, 224] on div at bounding box center [1034, 224] width 22 height 14
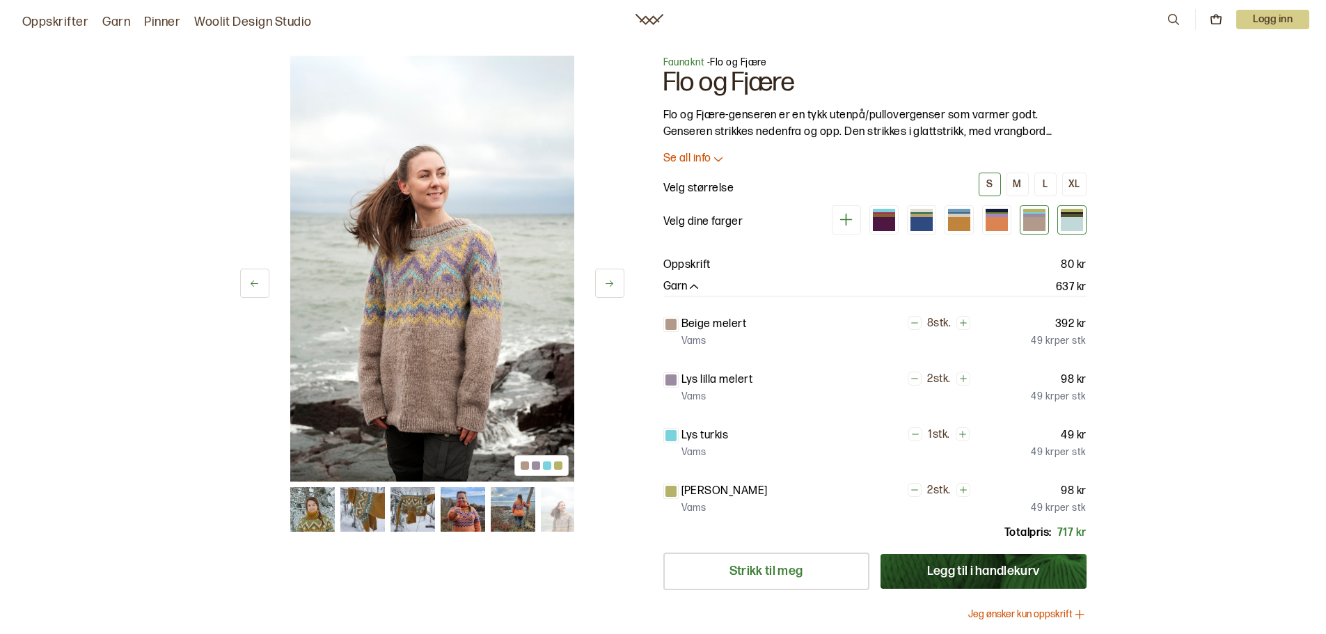
click at [1067, 226] on div at bounding box center [1072, 224] width 22 height 14
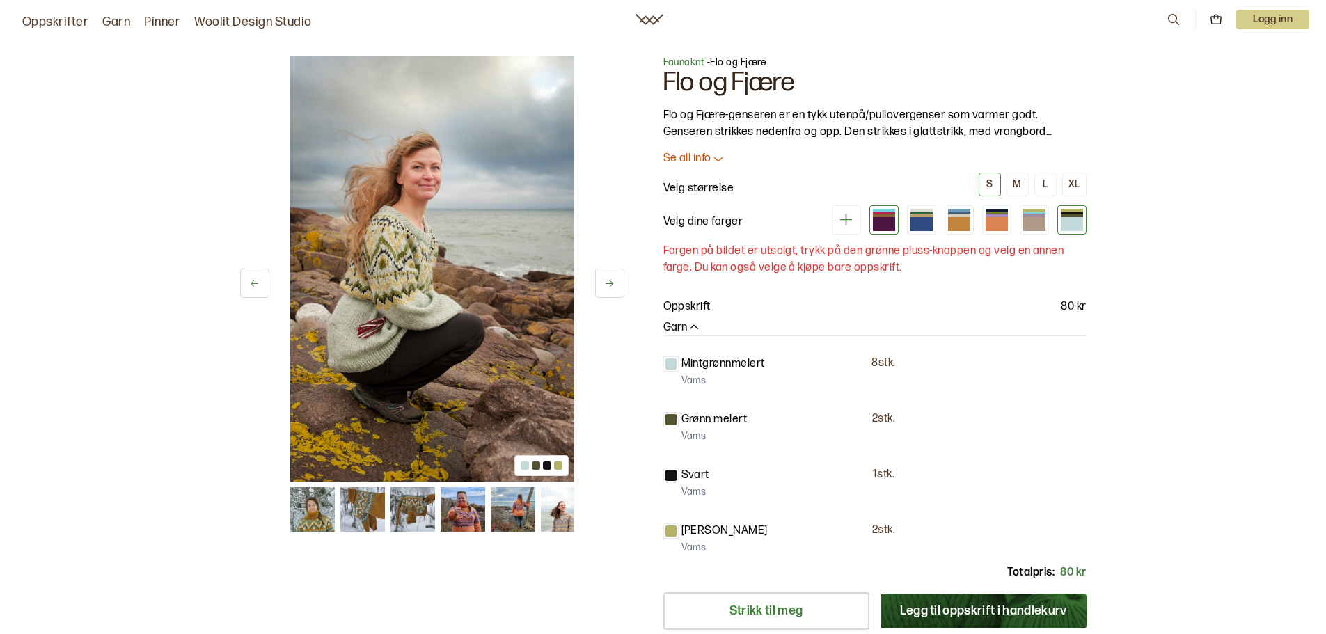
click at [886, 221] on div at bounding box center [884, 224] width 22 height 14
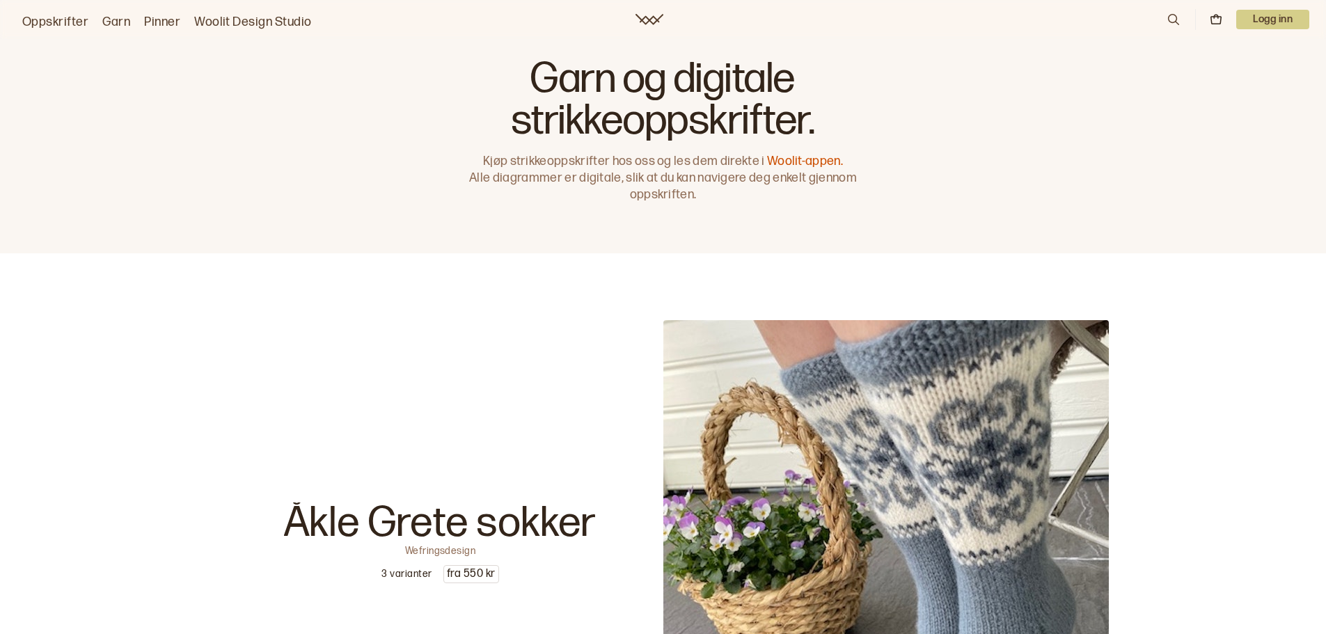
click at [1168, 22] on icon at bounding box center [1173, 19] width 15 height 15
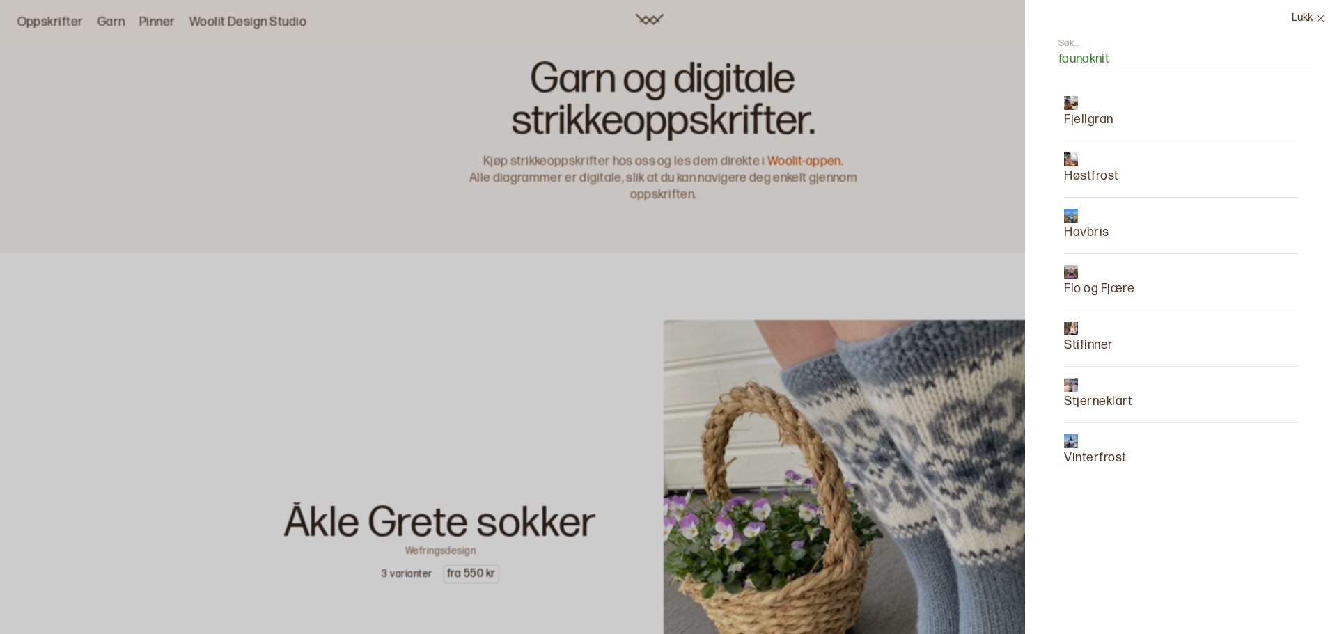
type input "faunaknit"
click at [1088, 63] on input "faunaknit" at bounding box center [1186, 59] width 256 height 17
click at [47, 27] on div at bounding box center [668, 317] width 1337 height 634
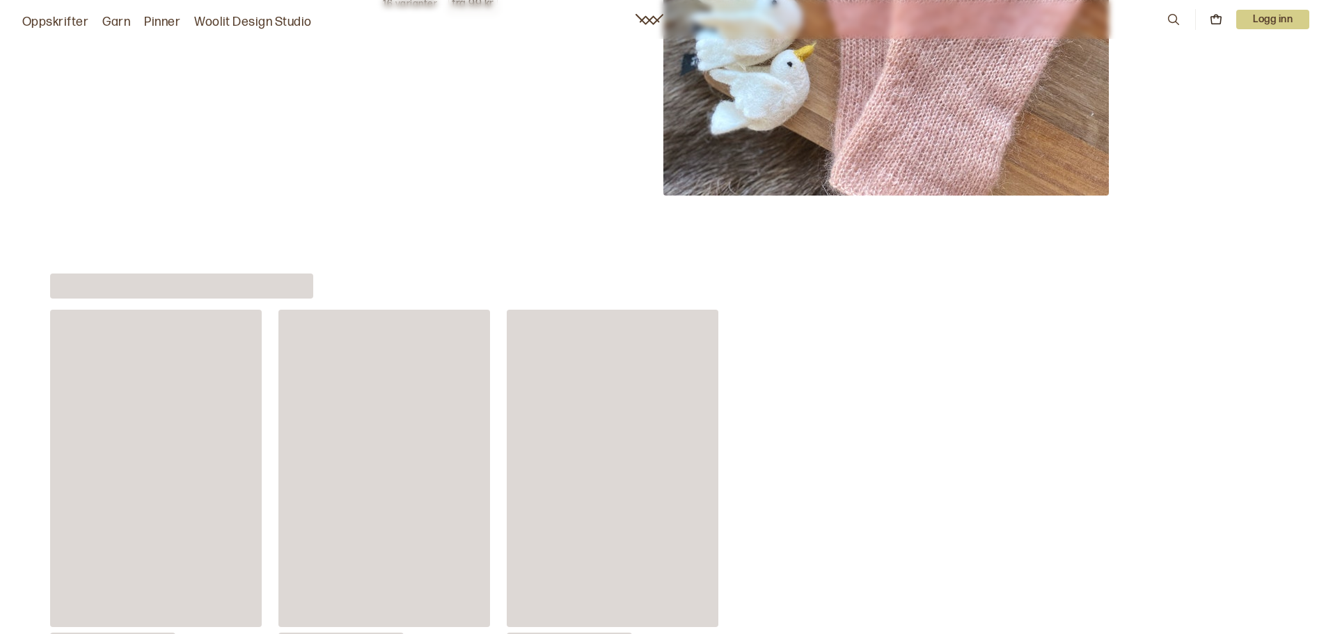
scroll to position [5222, 0]
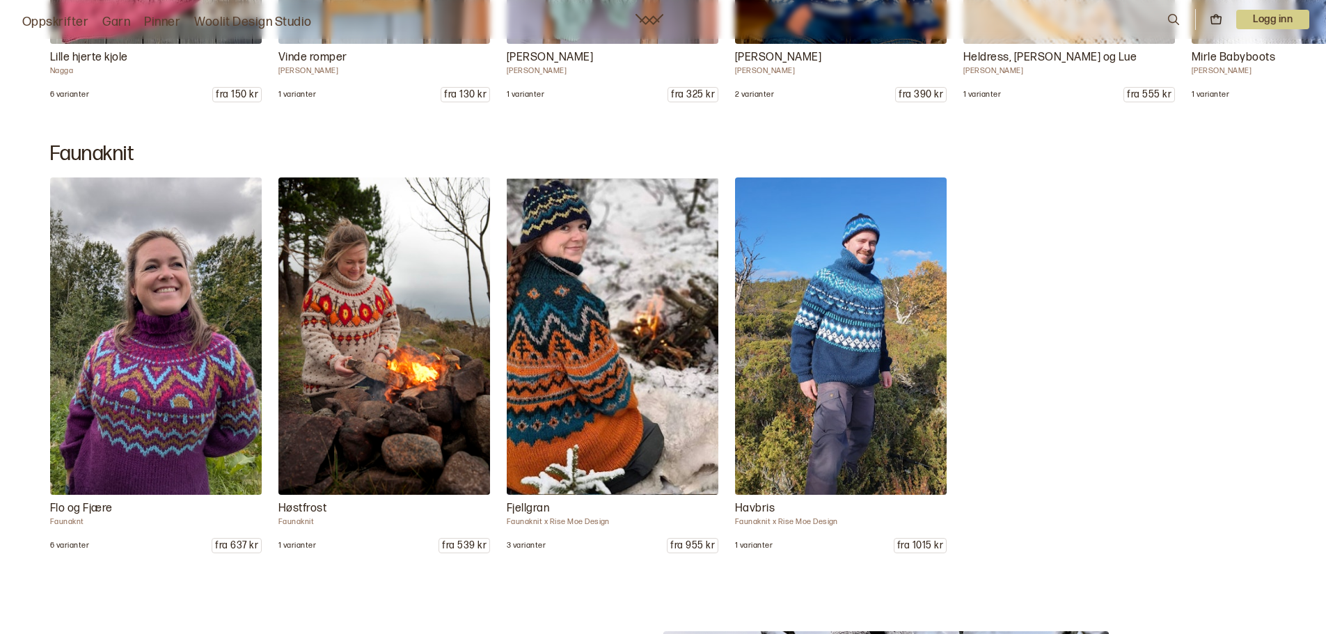
scroll to position [10267, 0]
